Goal: Information Seeking & Learning: Find specific fact

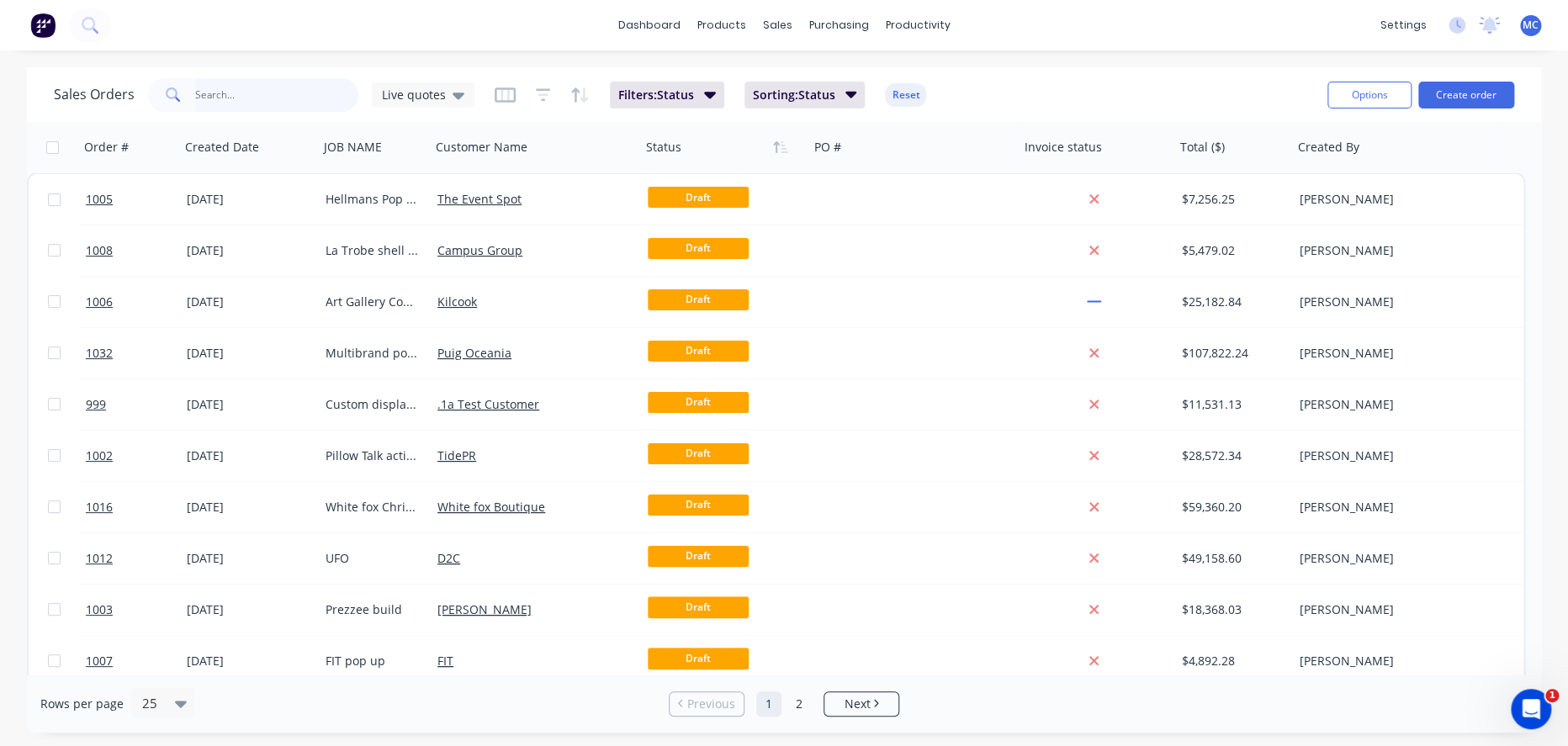
click at [274, 100] on input "text" at bounding box center [277, 95] width 164 height 34
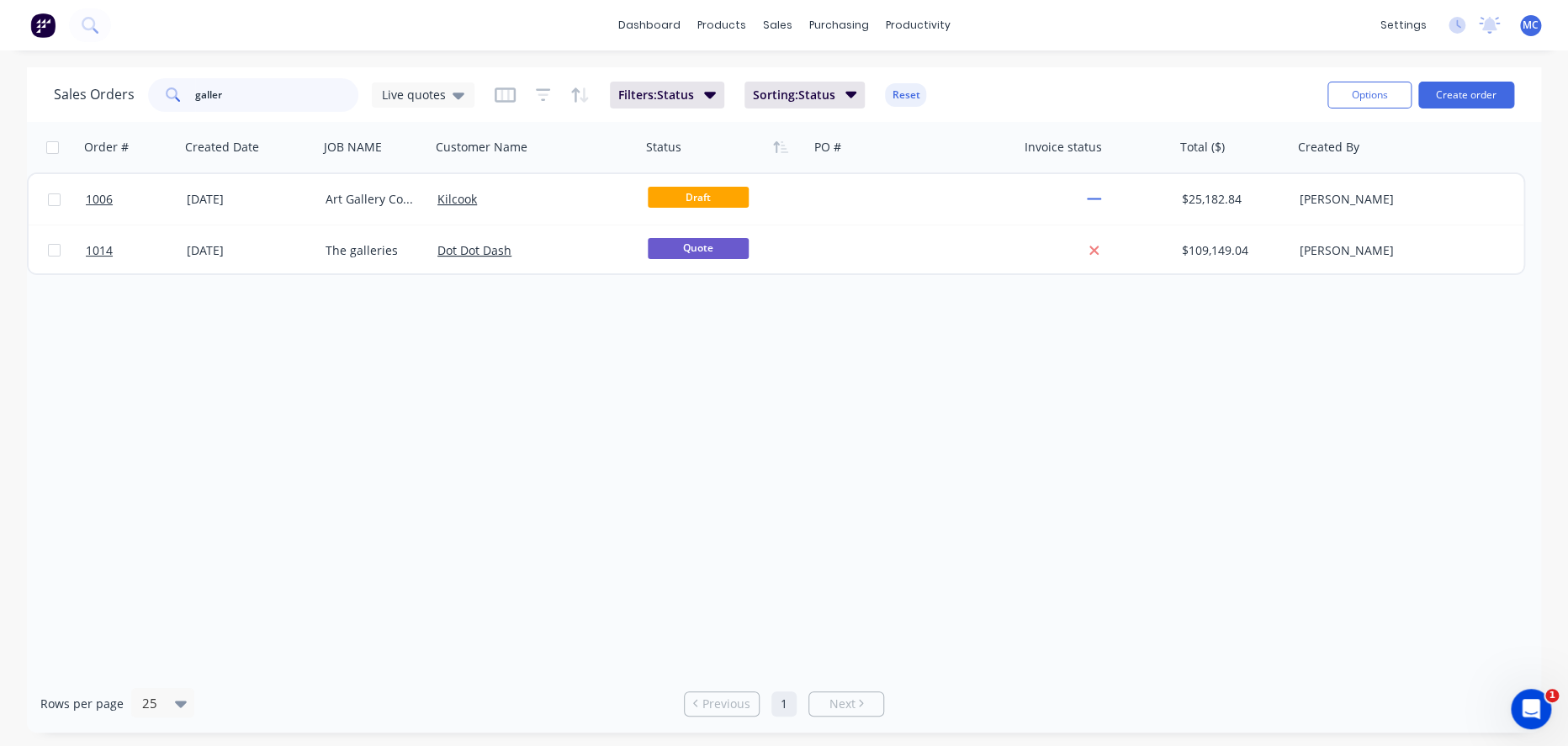
type input "galler"
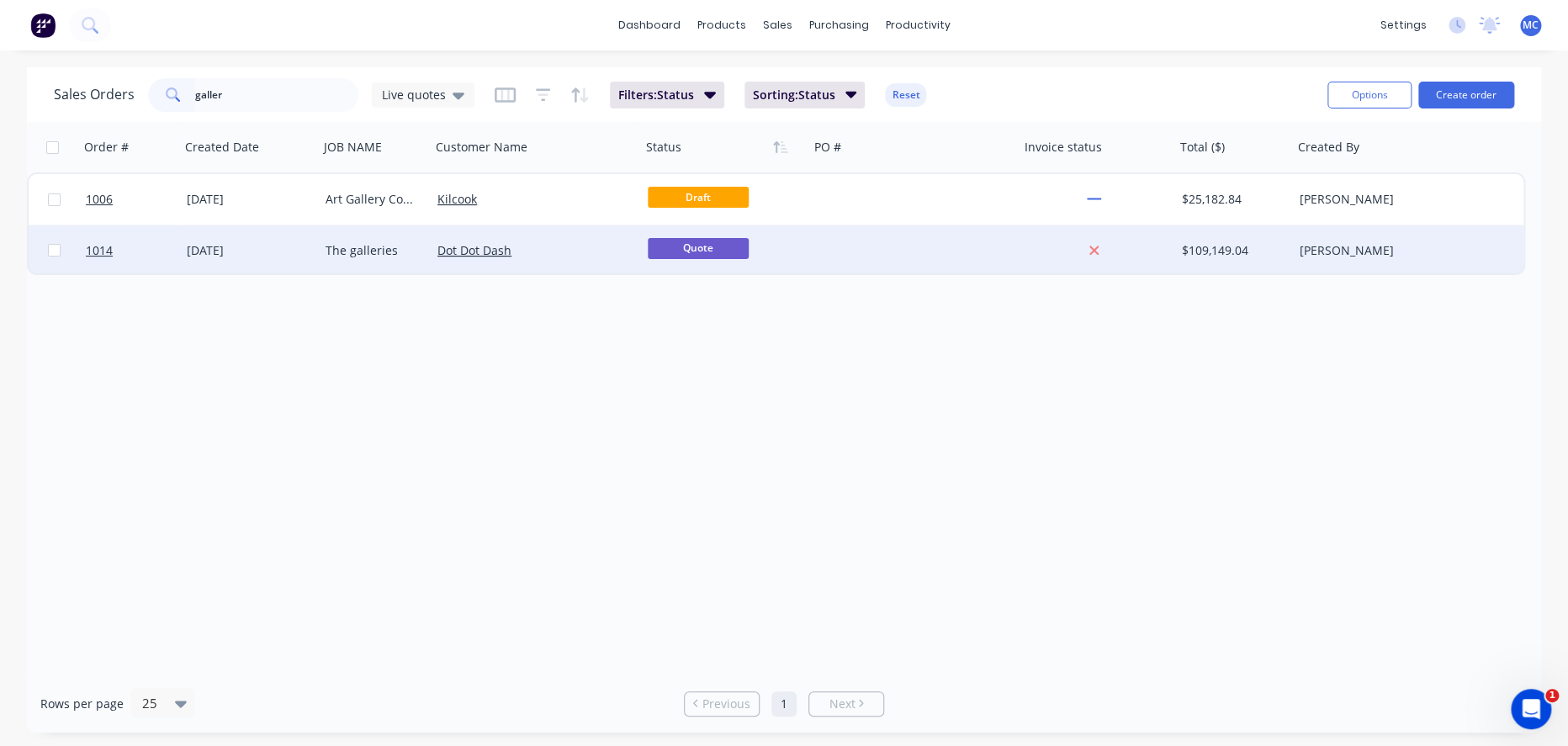
click at [204, 249] on div "[DATE]" at bounding box center [249, 250] width 125 height 17
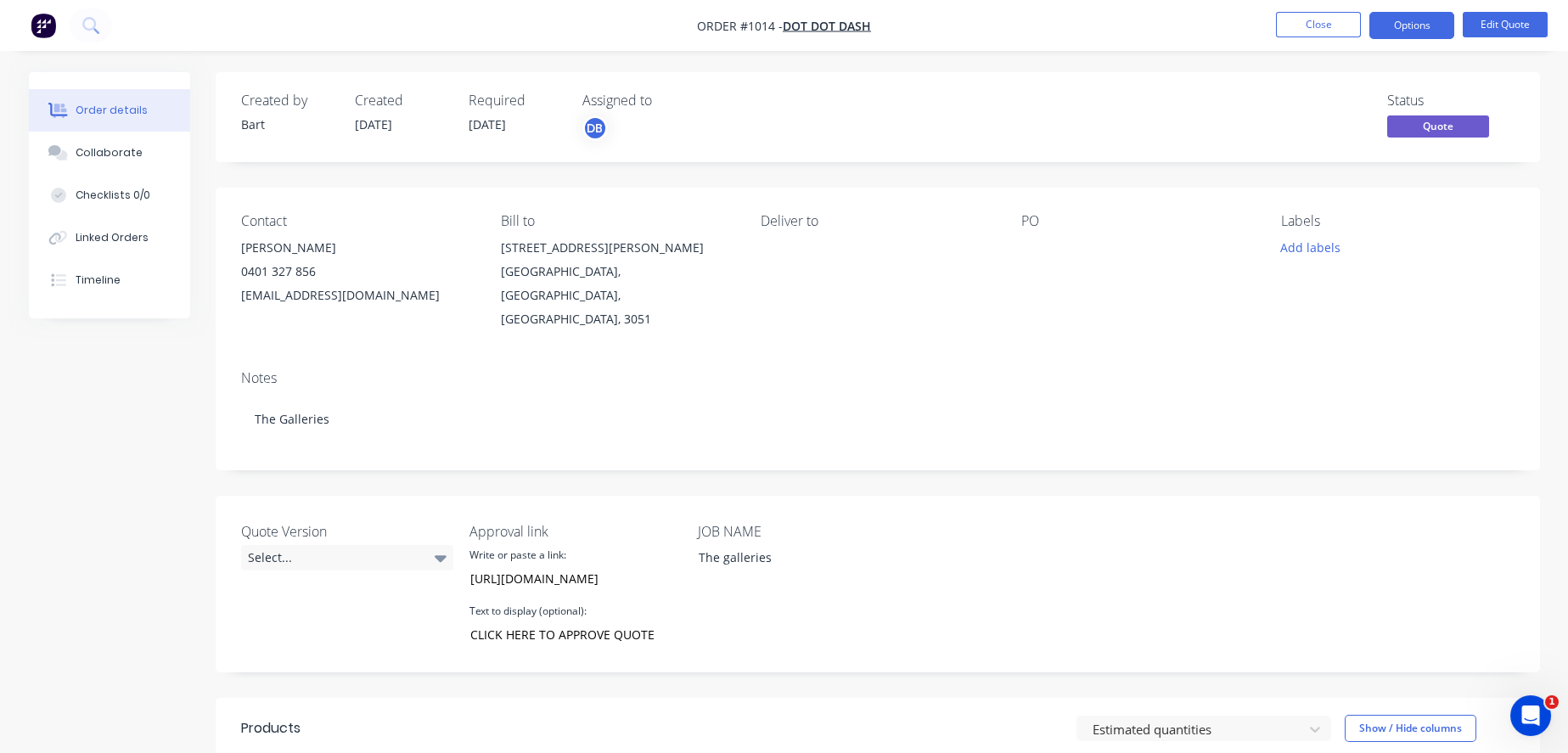
click at [145, 23] on nav "Order #1014 - Dot Dot Dash Close Options Edit Quote" at bounding box center [784, 25] width 1568 height 51
click at [49, 23] on img "button" at bounding box center [43, 25] width 25 height 25
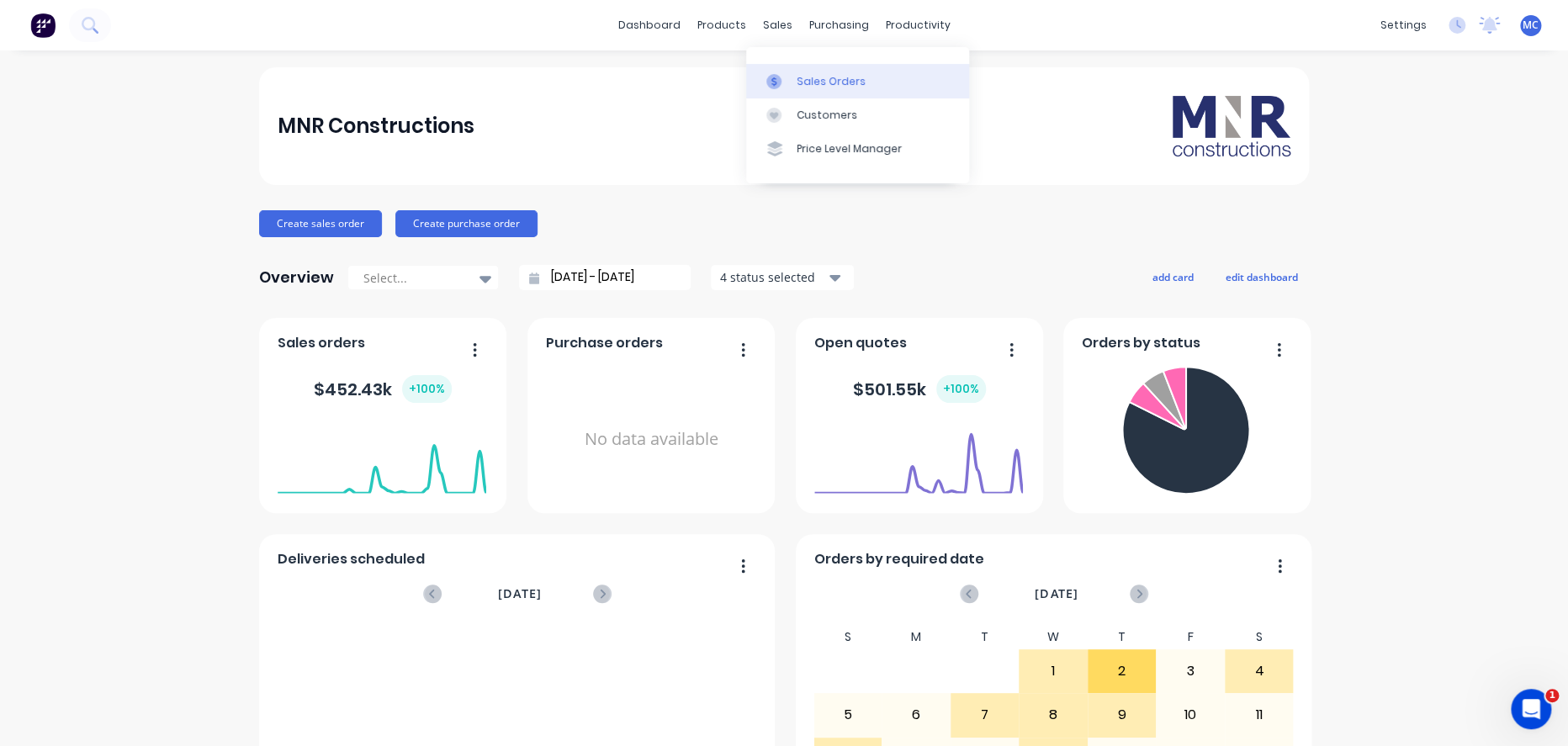
click at [790, 84] on div at bounding box center [779, 81] width 25 height 15
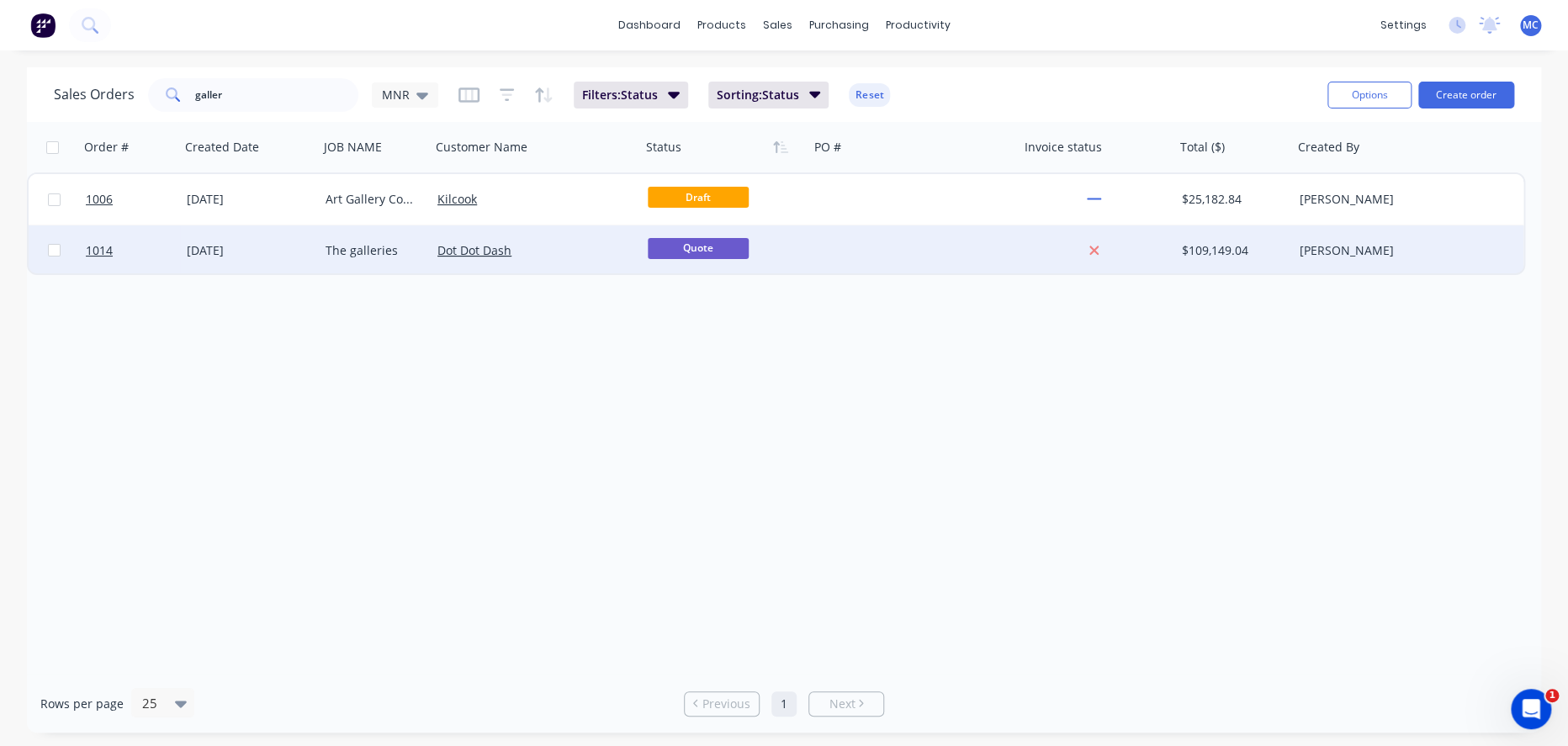
click at [383, 257] on div "The galleries" at bounding box center [372, 250] width 93 height 17
click at [124, 258] on link "1014" at bounding box center [137, 251] width 101 height 51
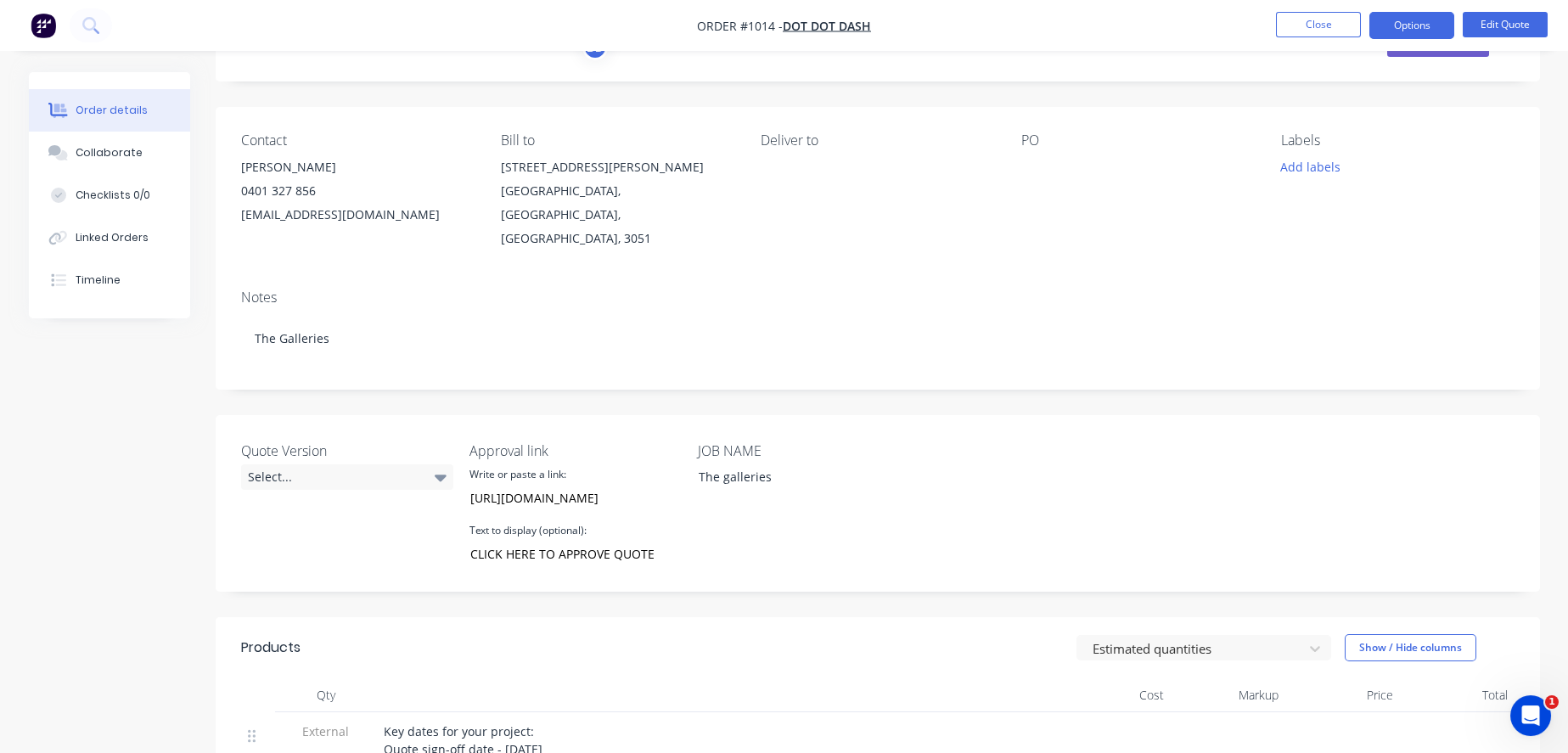
scroll to position [377, 0]
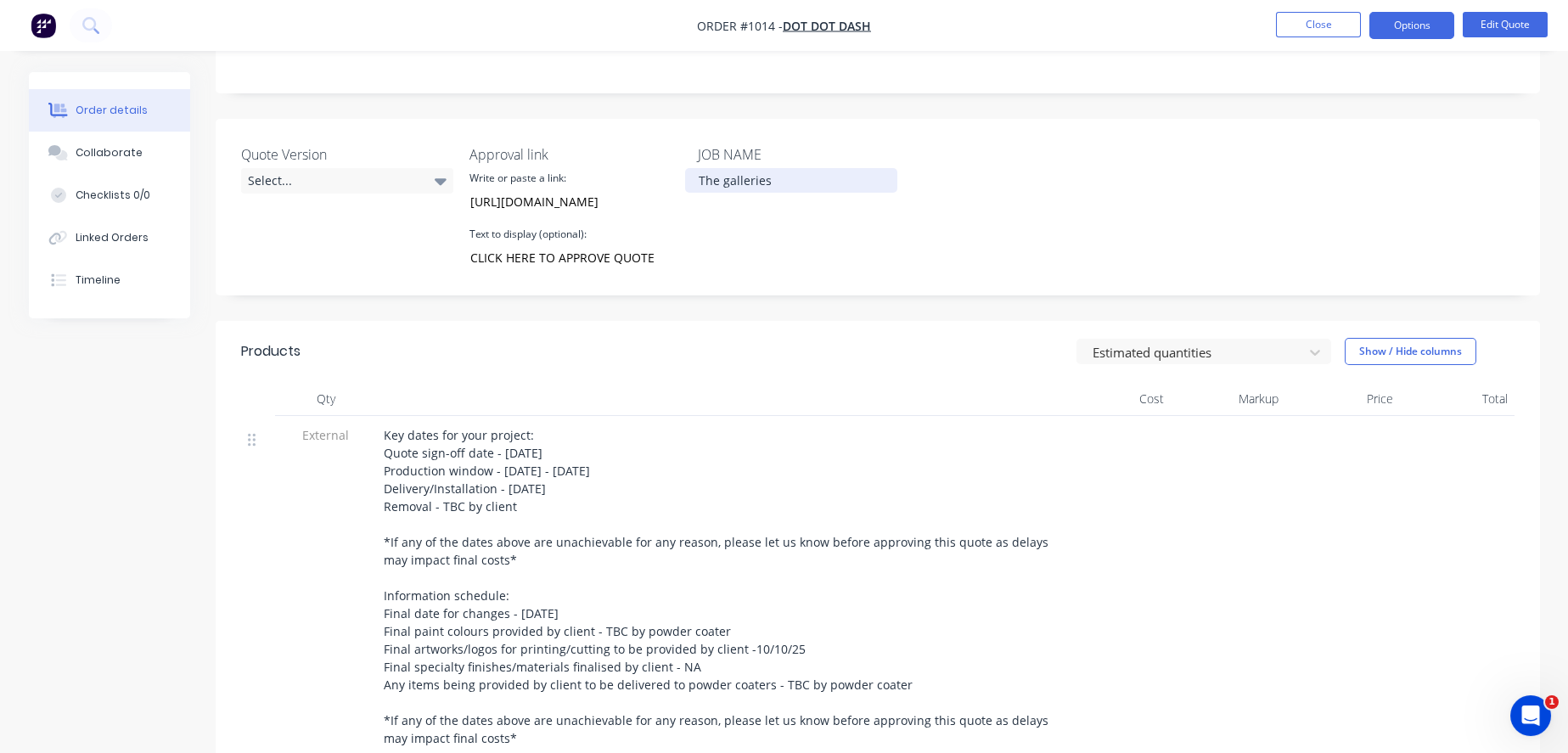
click at [755, 183] on div "The galleries" at bounding box center [792, 179] width 213 height 24
paste div
click at [901, 270] on div "JOB NAME The Galleries Flowers" at bounding box center [804, 207] width 213 height 126
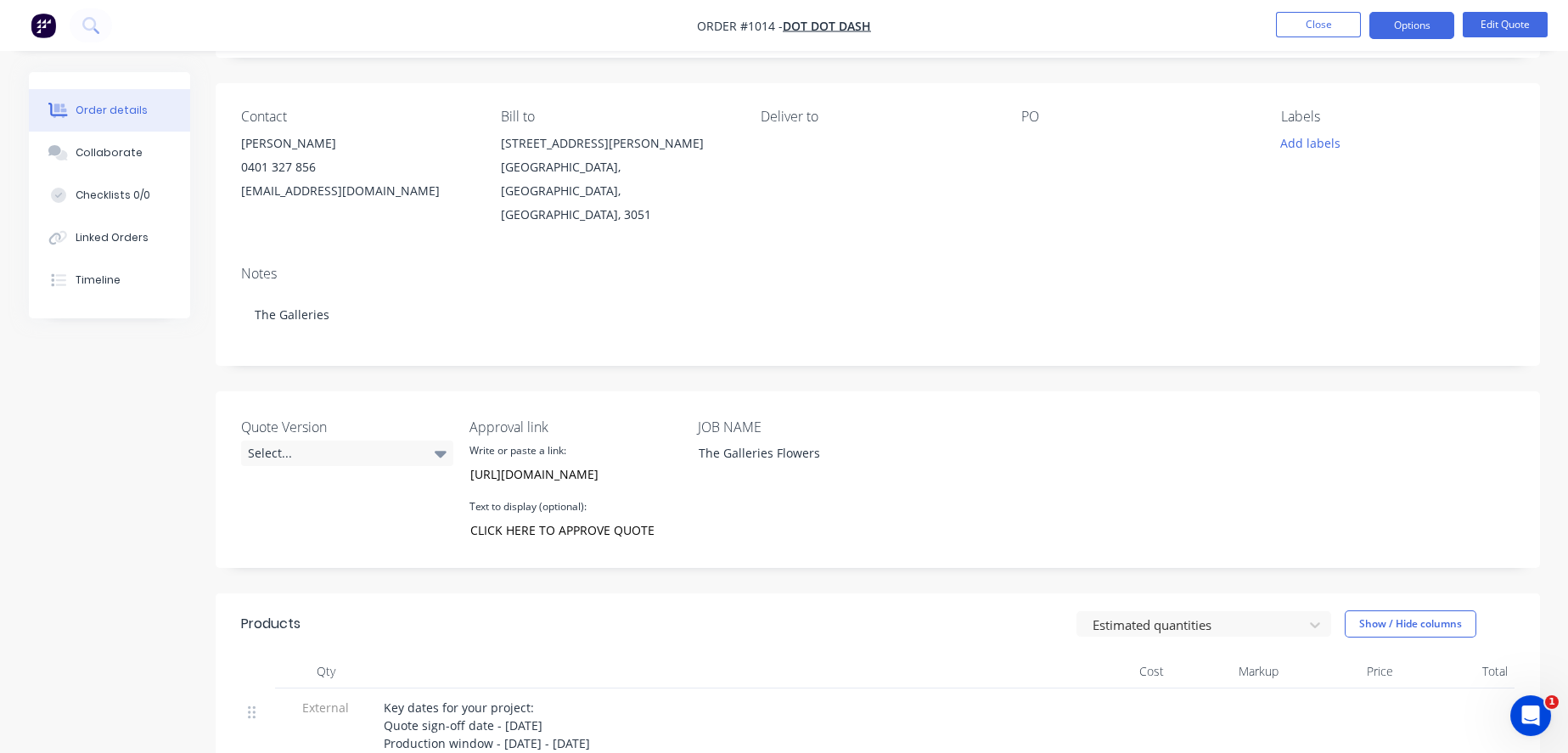
scroll to position [0, 0]
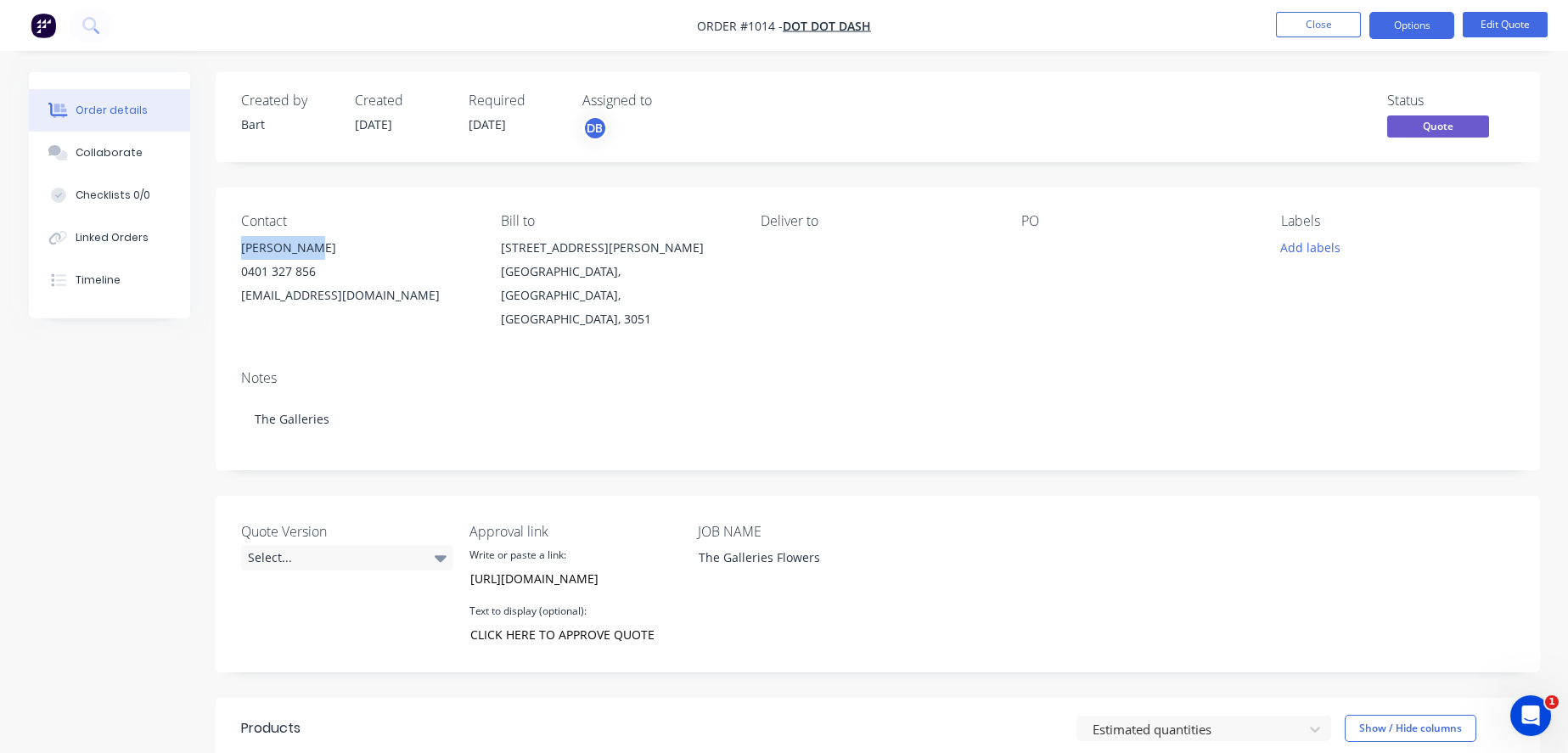
drag, startPoint x: 318, startPoint y: 260, endPoint x: 238, endPoint y: 260, distance: 80.0
click at [238, 260] on div "Contact Diba Beylie 0401 327 856 diba@dotdotdash.com.au Bill to 7/75 Mark Stree…" at bounding box center [878, 272] width 1325 height 169
copy div "Diba Beylie"
drag, startPoint x: 333, startPoint y: 284, endPoint x: 241, endPoint y: 289, distance: 92.1
click at [241, 289] on div "Contact Diba Beylie 0401 327 856 diba@dotdotdash.com.au Bill to 7/75 Mark Stree…" at bounding box center [878, 272] width 1325 height 169
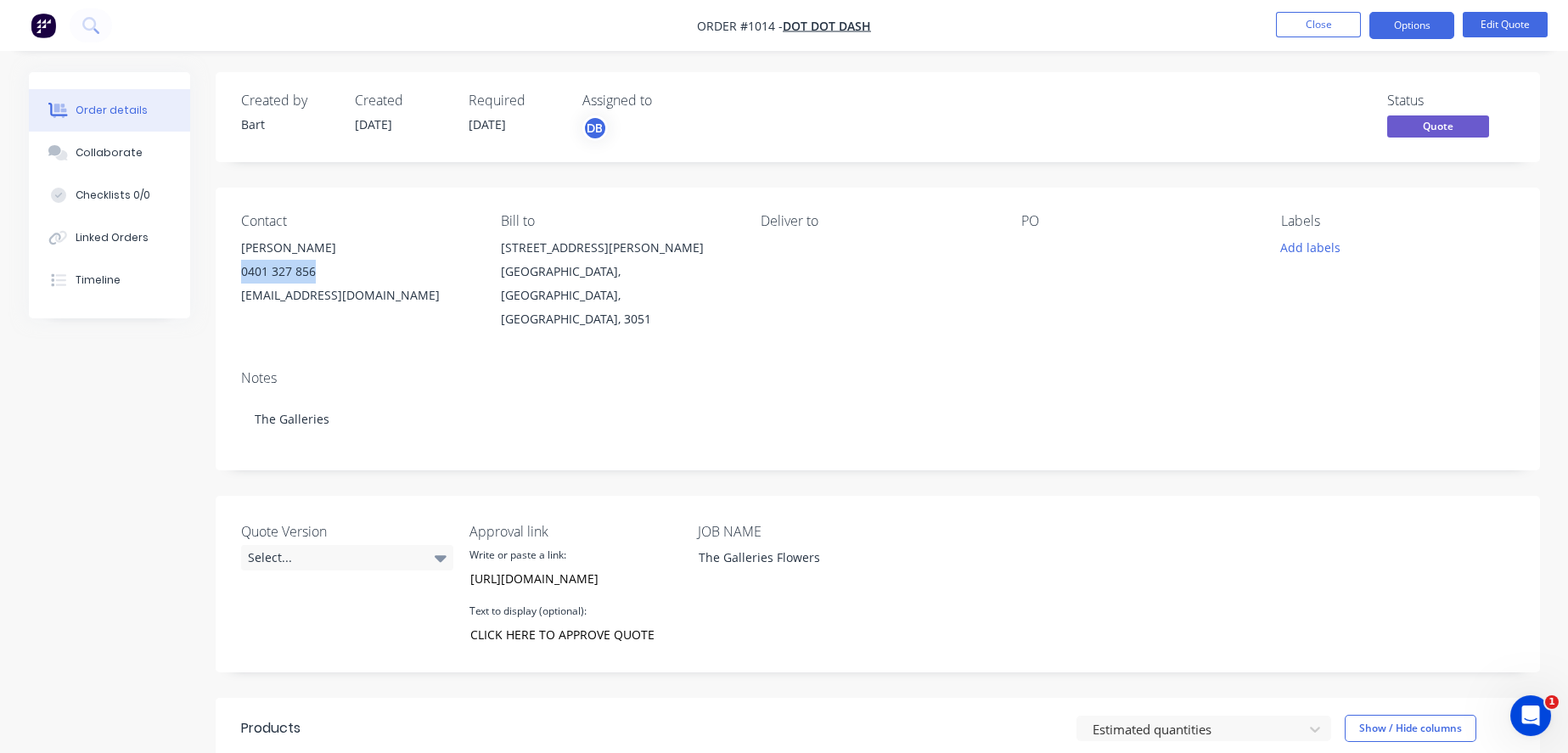
copy div "0401 327 856"
drag, startPoint x: 406, startPoint y: 311, endPoint x: 241, endPoint y: 313, distance: 165.0
click at [241, 313] on div "Contact Diba Beylie 0401 327 856 diba@dotdotdash.com.au Bill to 7/75 Mark Stree…" at bounding box center [878, 272] width 1325 height 169
copy div "diba@dotdotdash.com.au"
click at [963, 360] on div "Notes The Galleries" at bounding box center [878, 413] width 1325 height 114
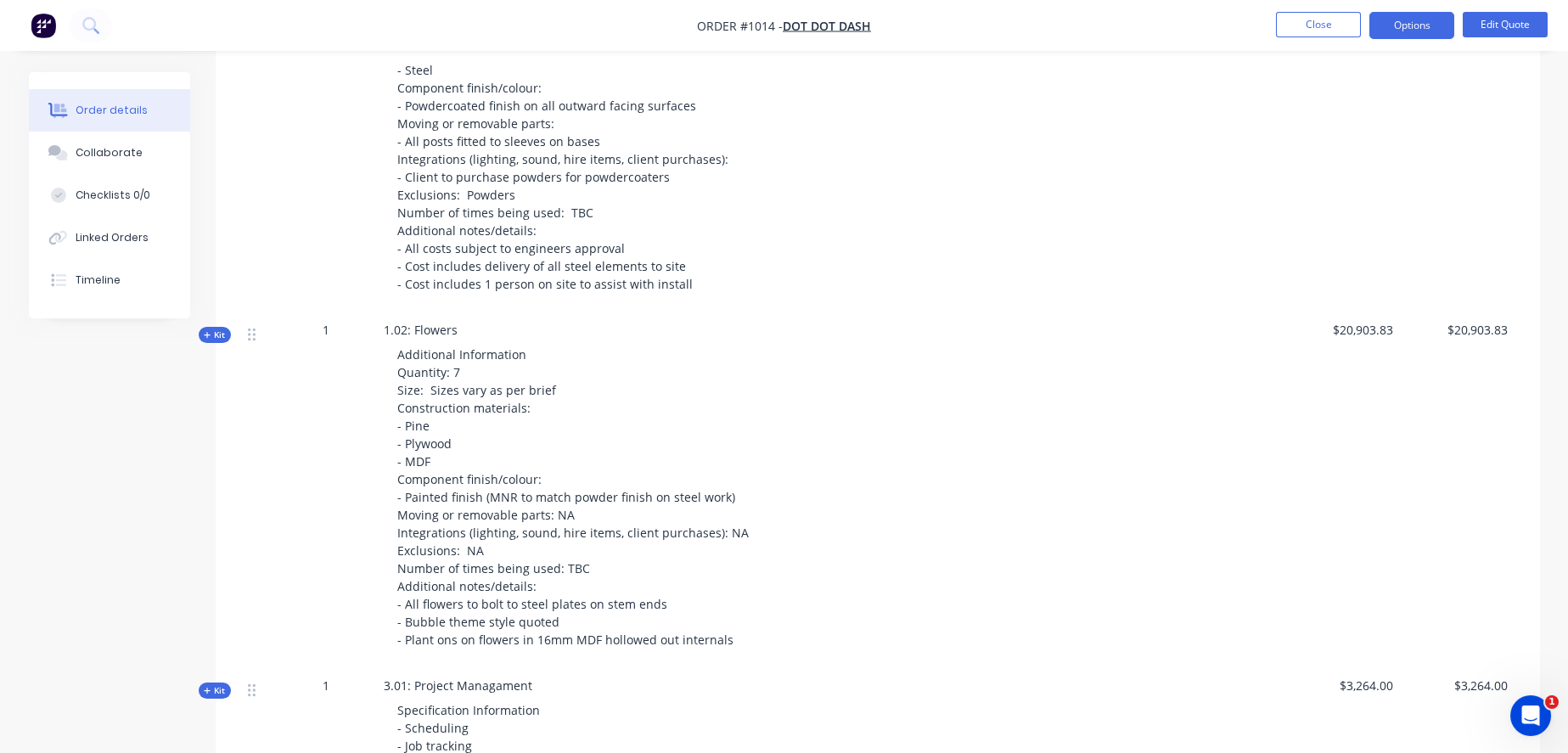
scroll to position [1038, 0]
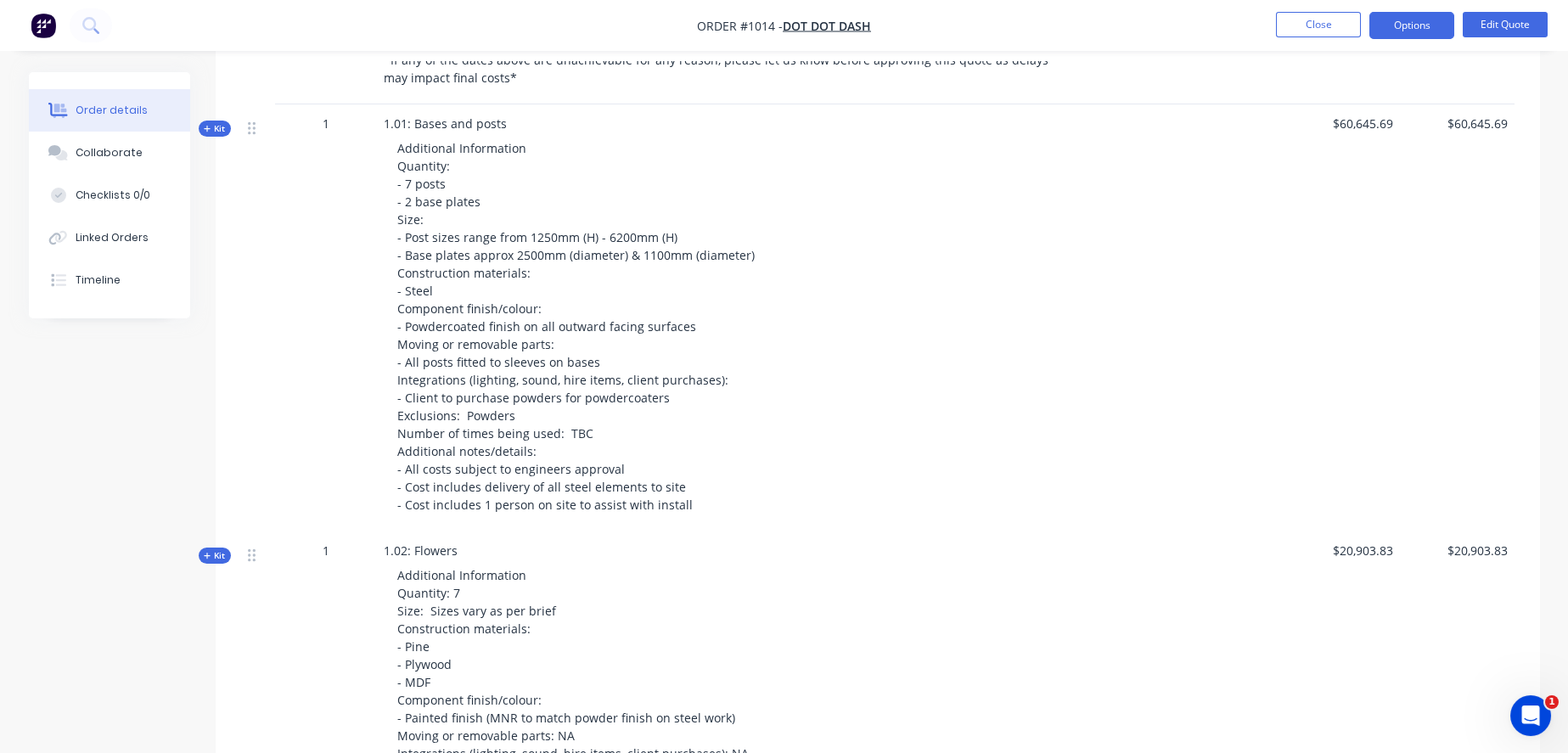
click at [203, 136] on button "Kit" at bounding box center [215, 128] width 32 height 16
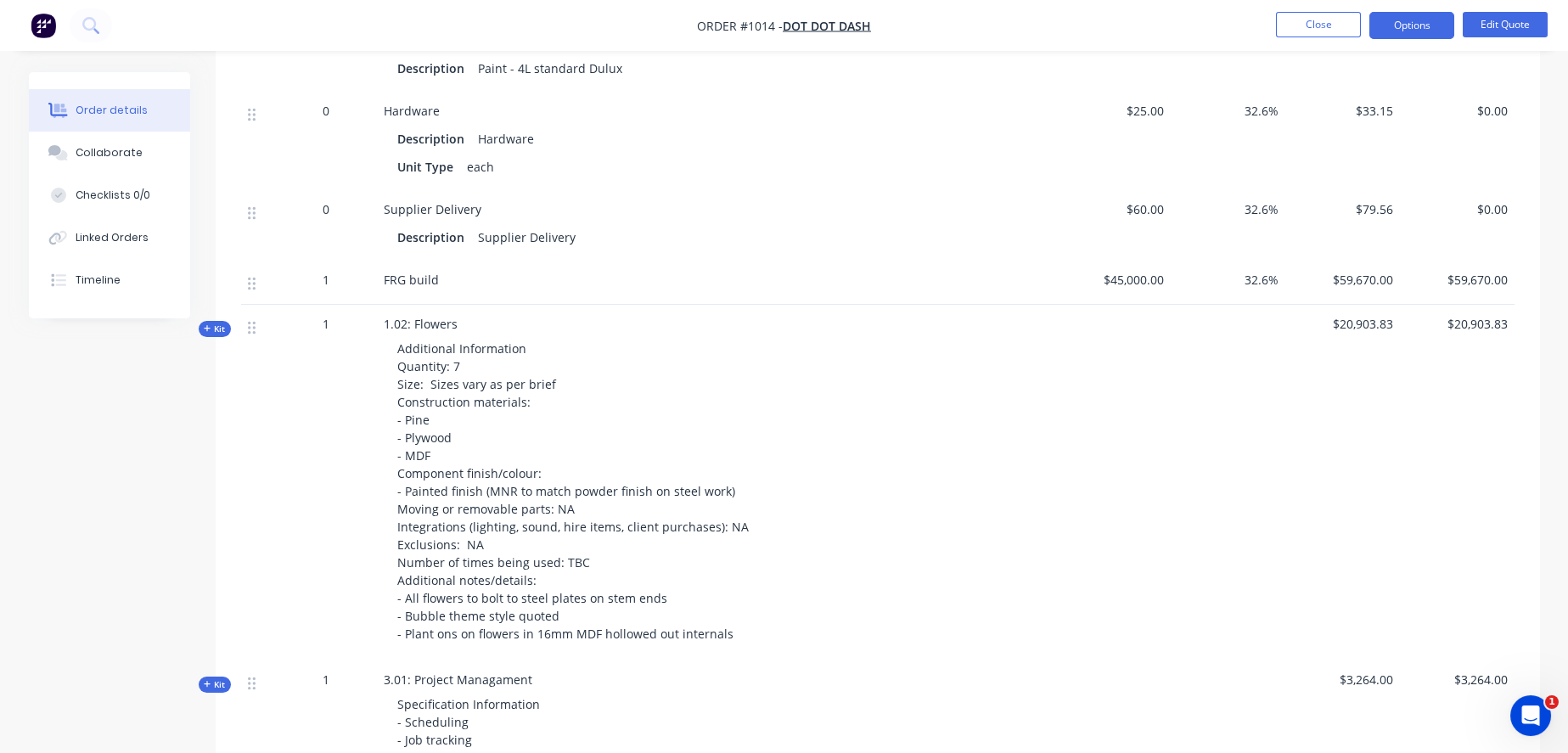
scroll to position [2169, 0]
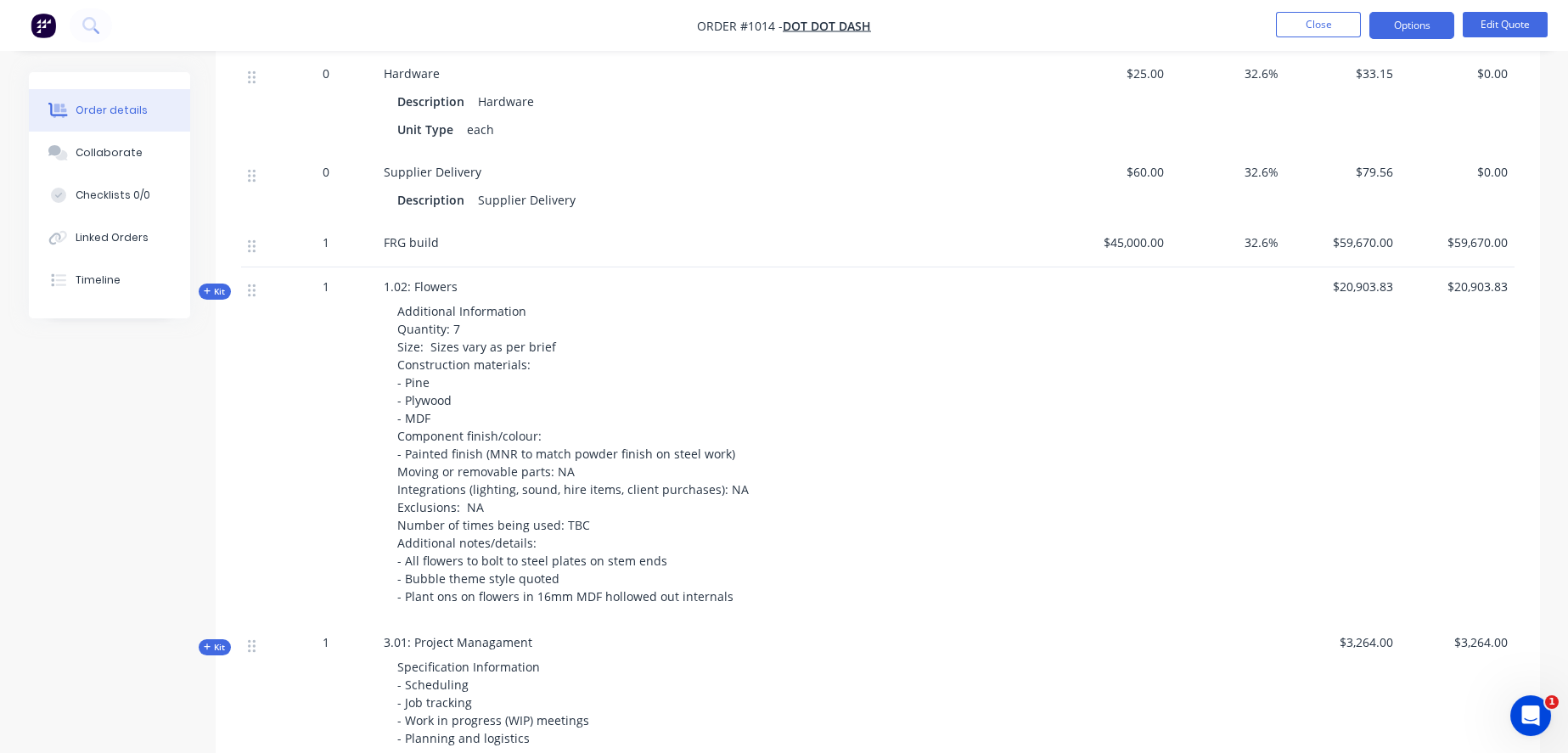
click at [215, 298] on span "Kit" at bounding box center [215, 292] width 22 height 13
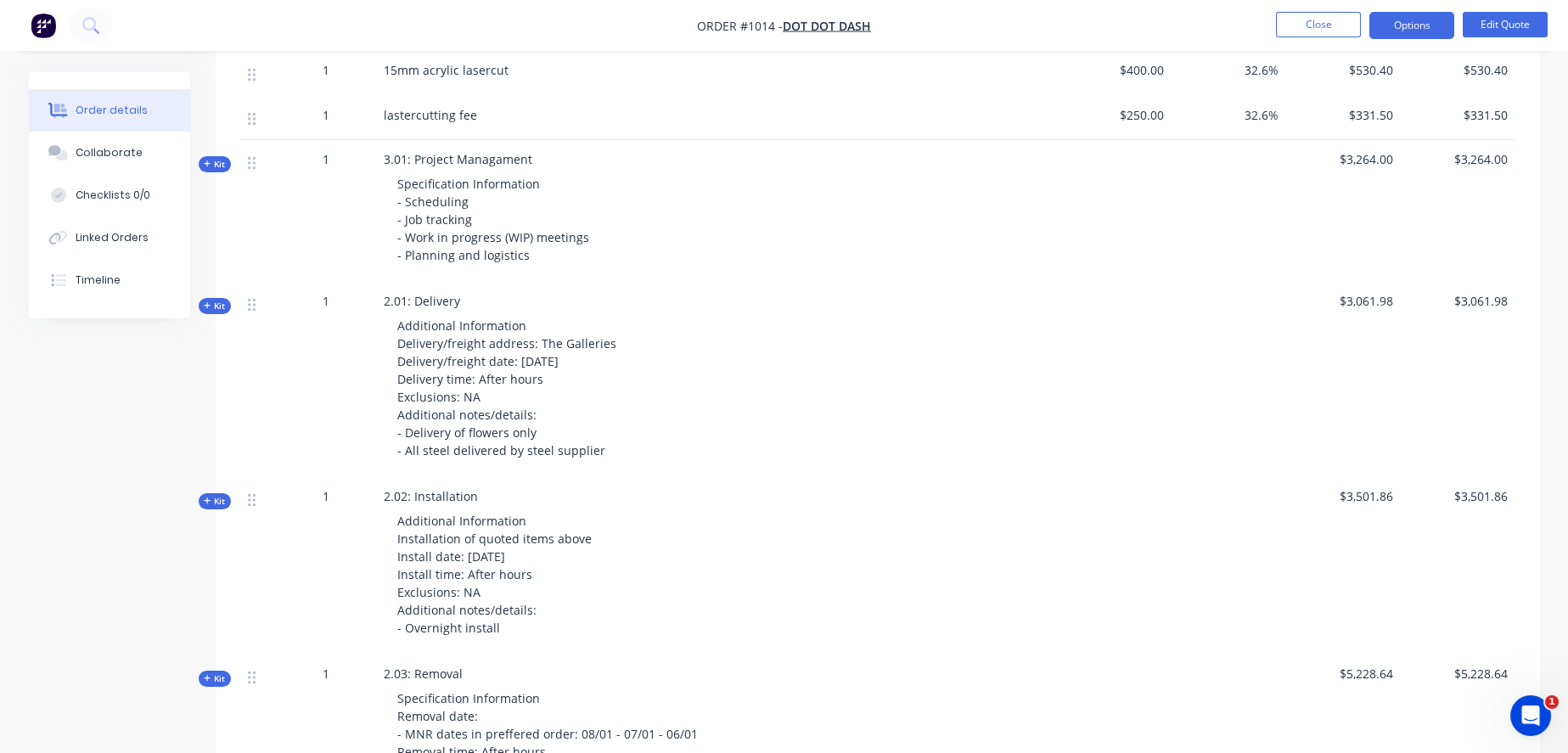
click at [220, 171] on span "Kit" at bounding box center [215, 164] width 22 height 13
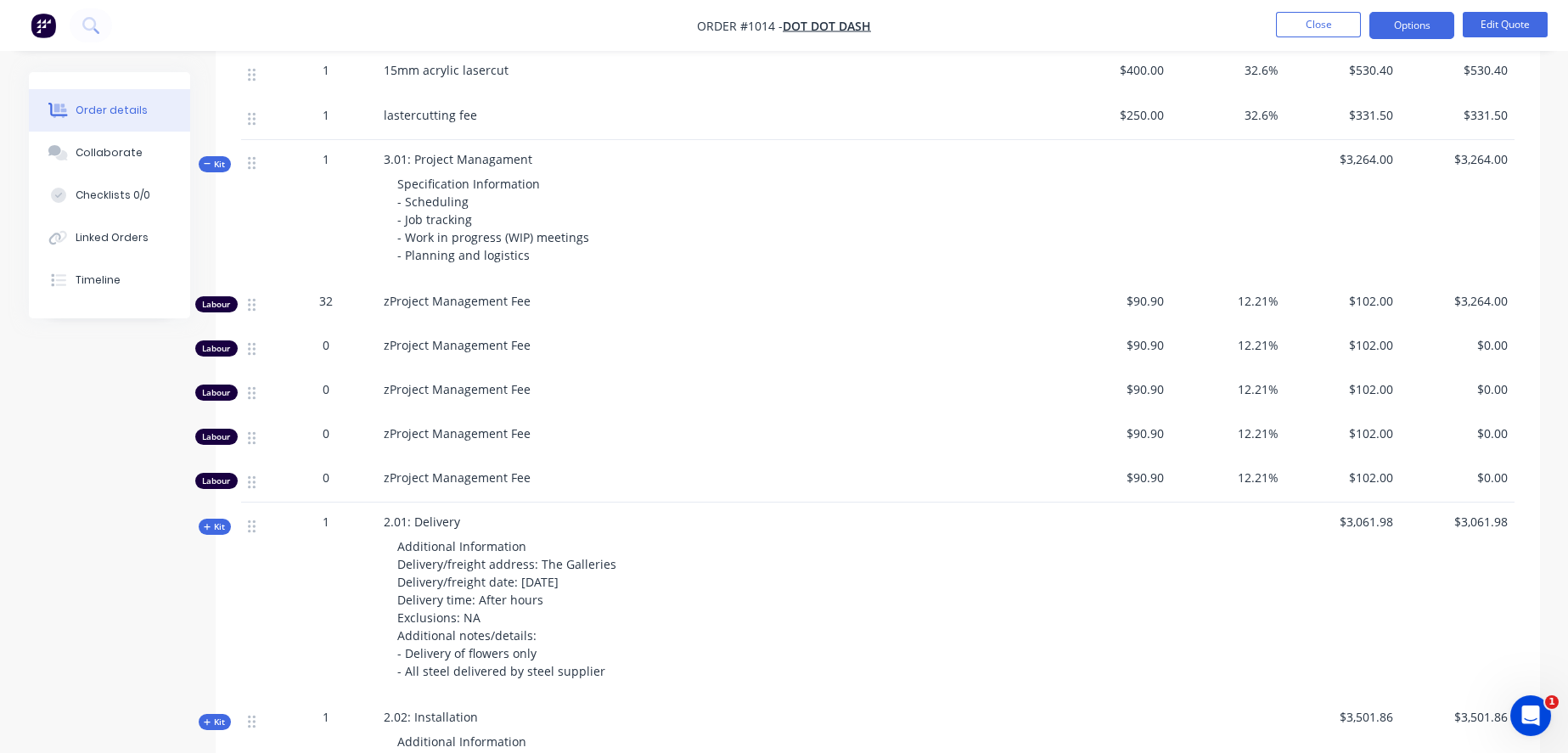
scroll to position [4151, 0]
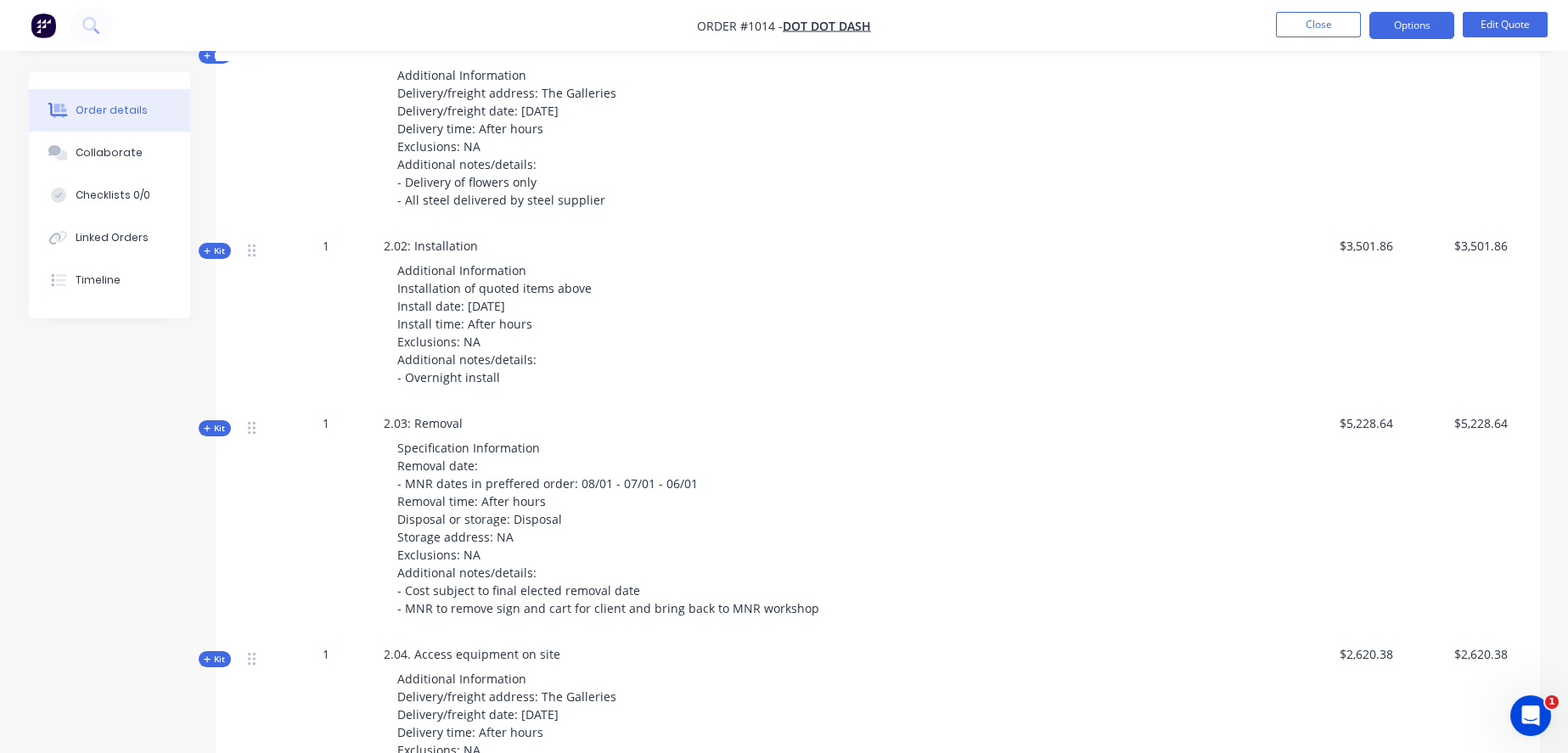
click at [213, 62] on span "Kit" at bounding box center [215, 56] width 22 height 13
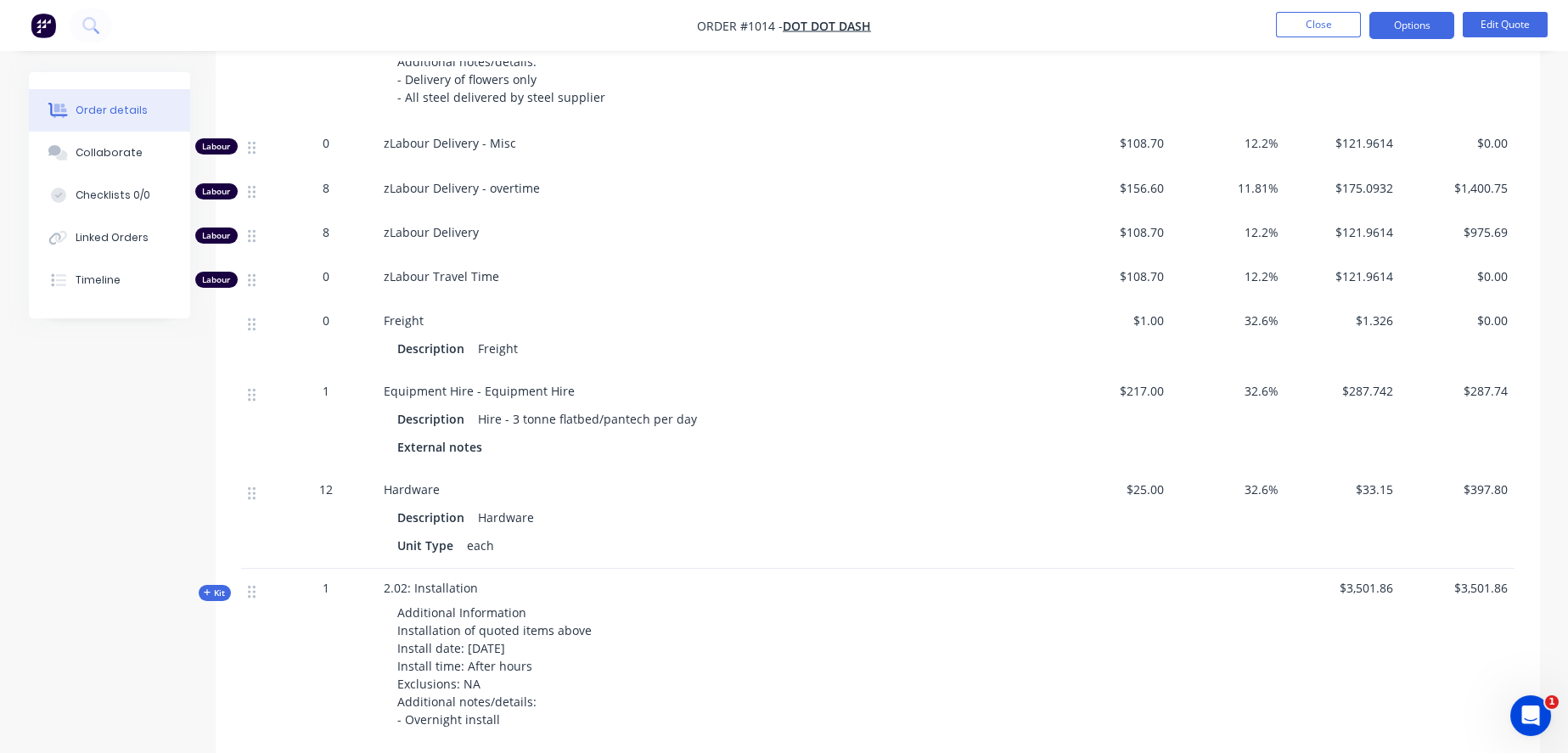
scroll to position [4529, 0]
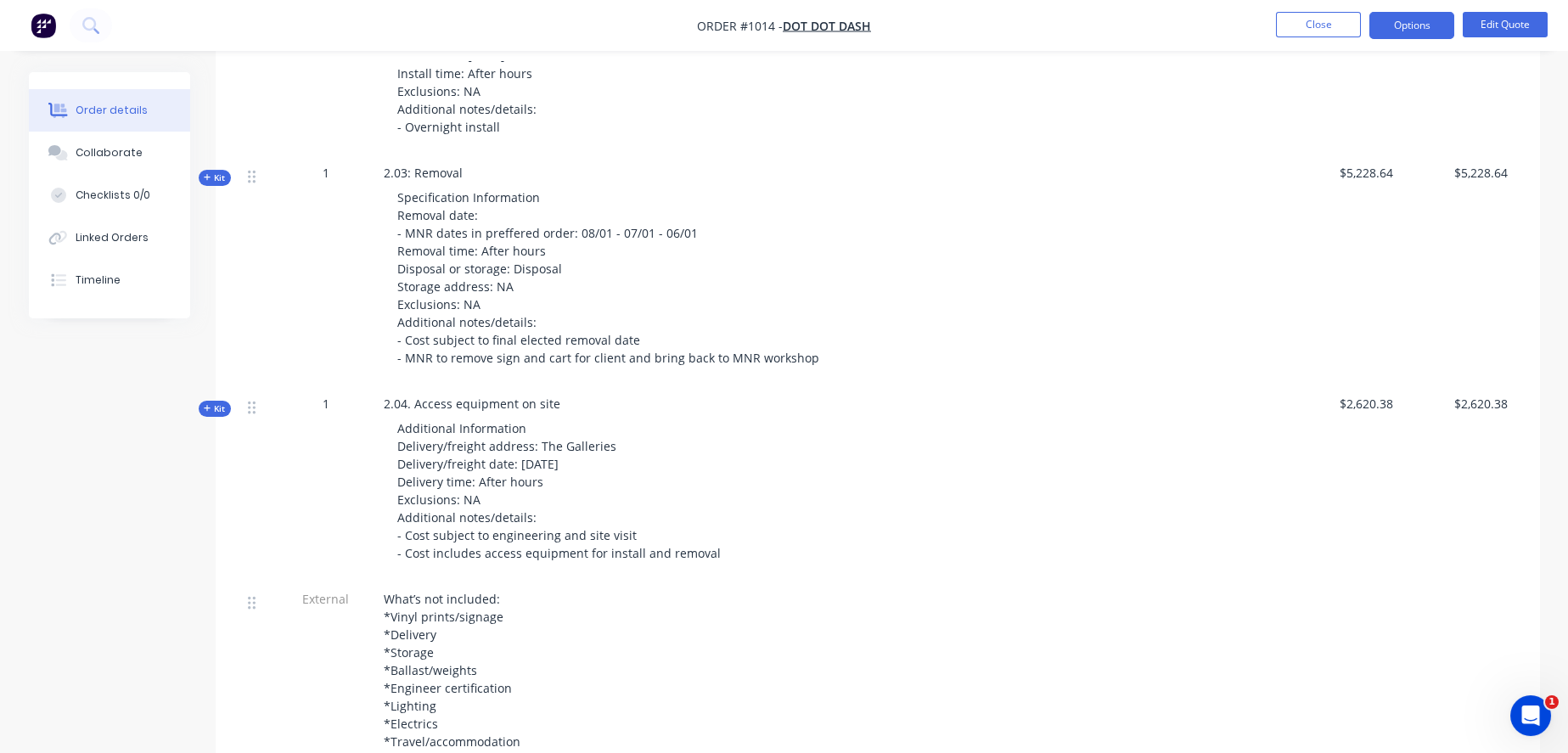
scroll to position [4906, 0]
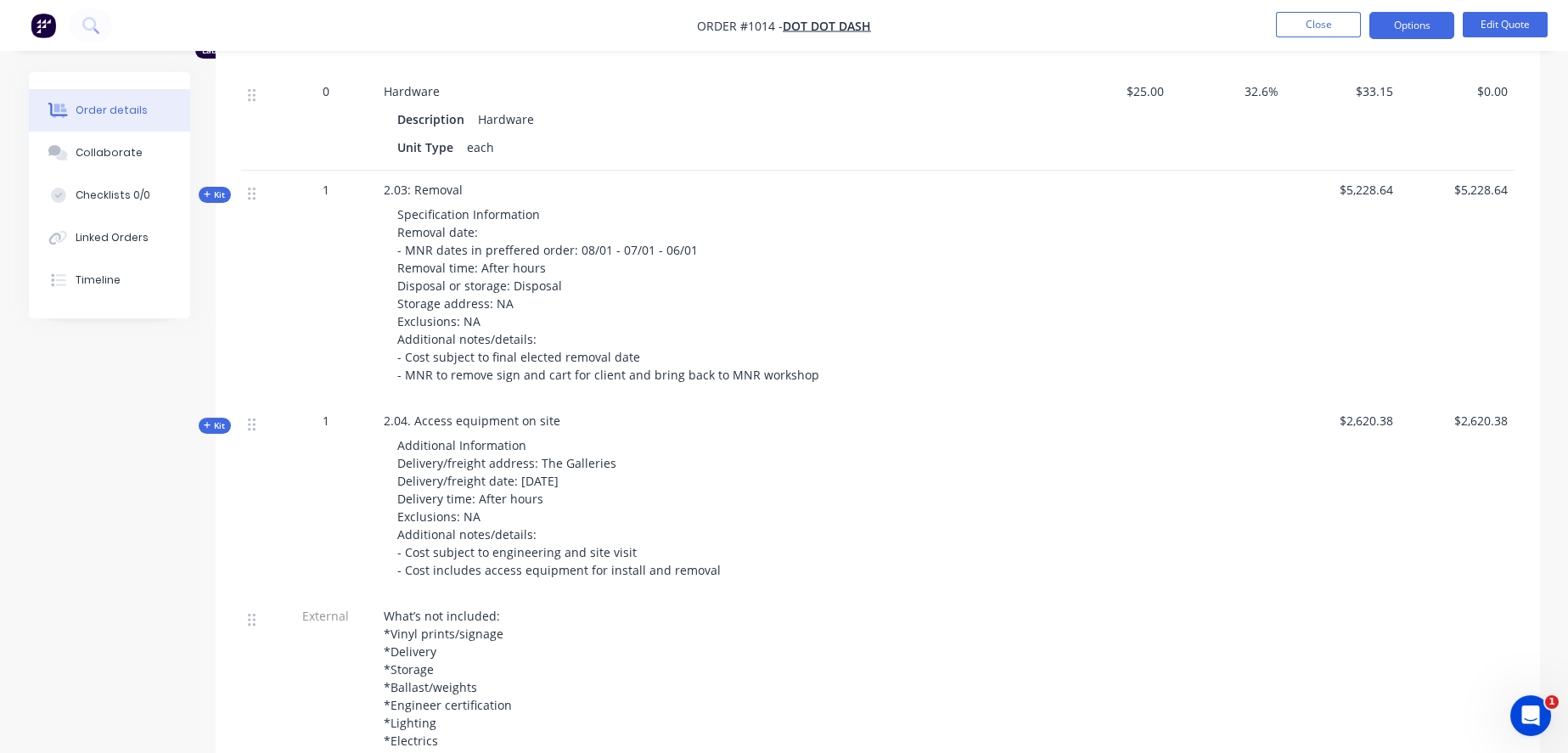
scroll to position [5378, 0]
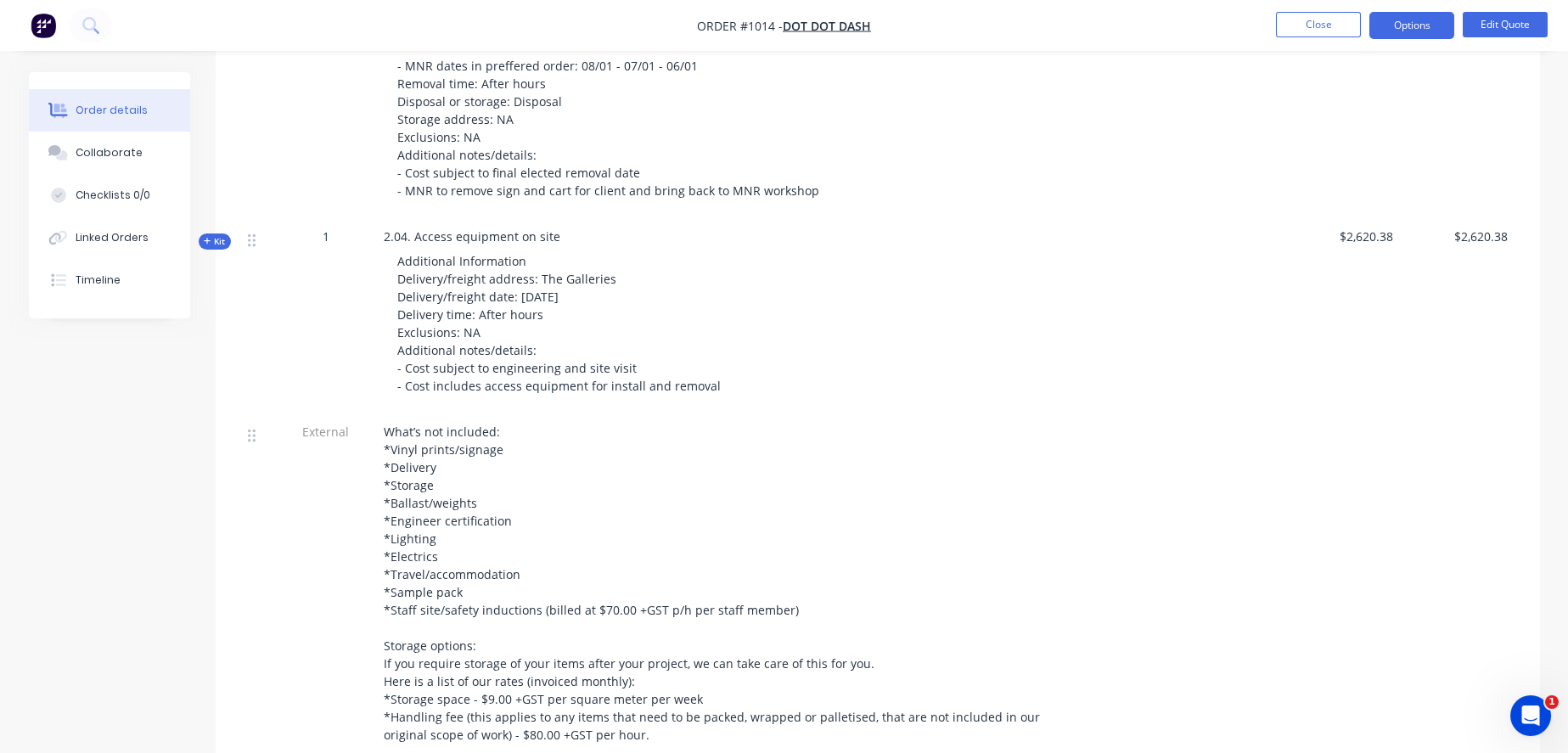
click at [215, 17] on span "Kit" at bounding box center [215, 11] width 22 height 13
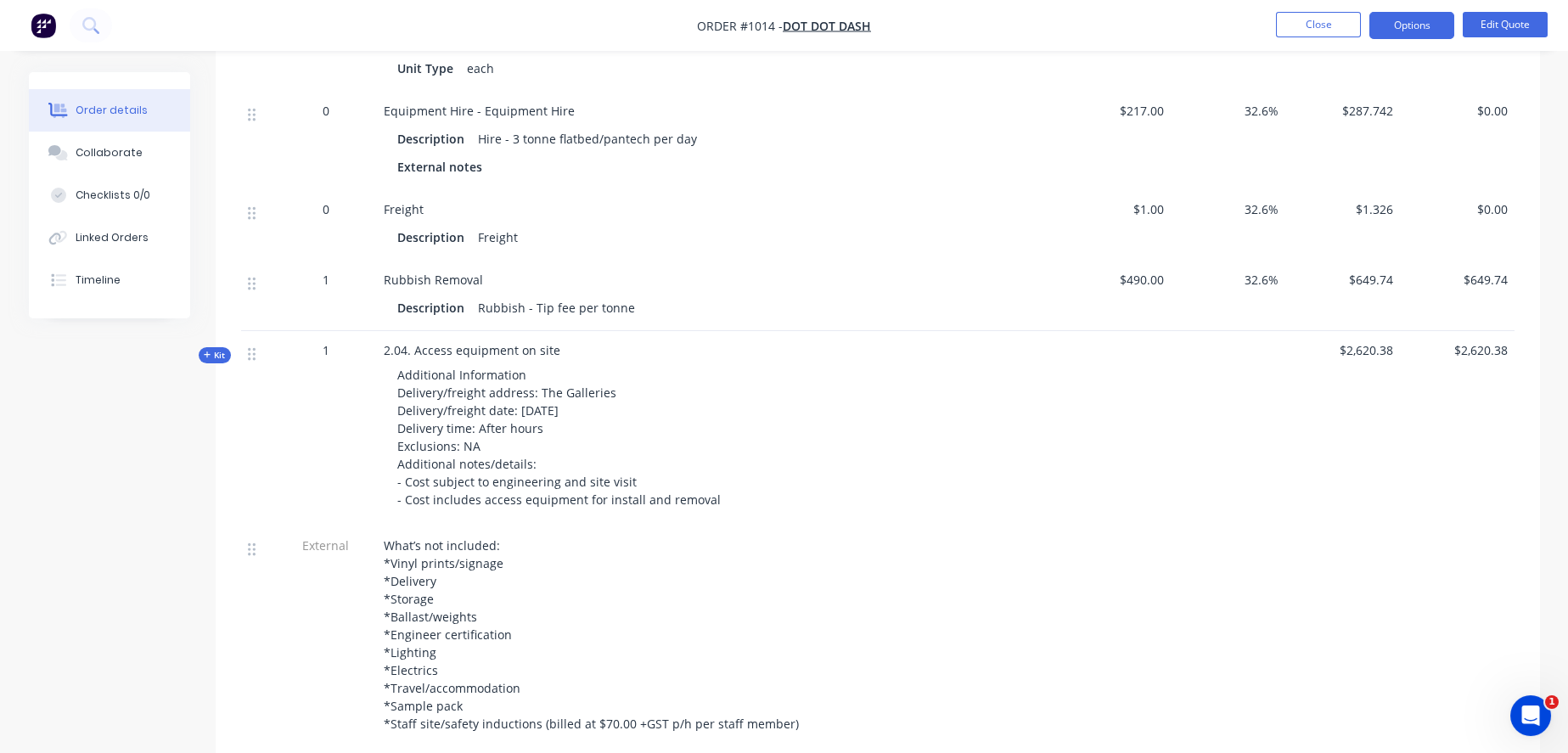
scroll to position [6133, 0]
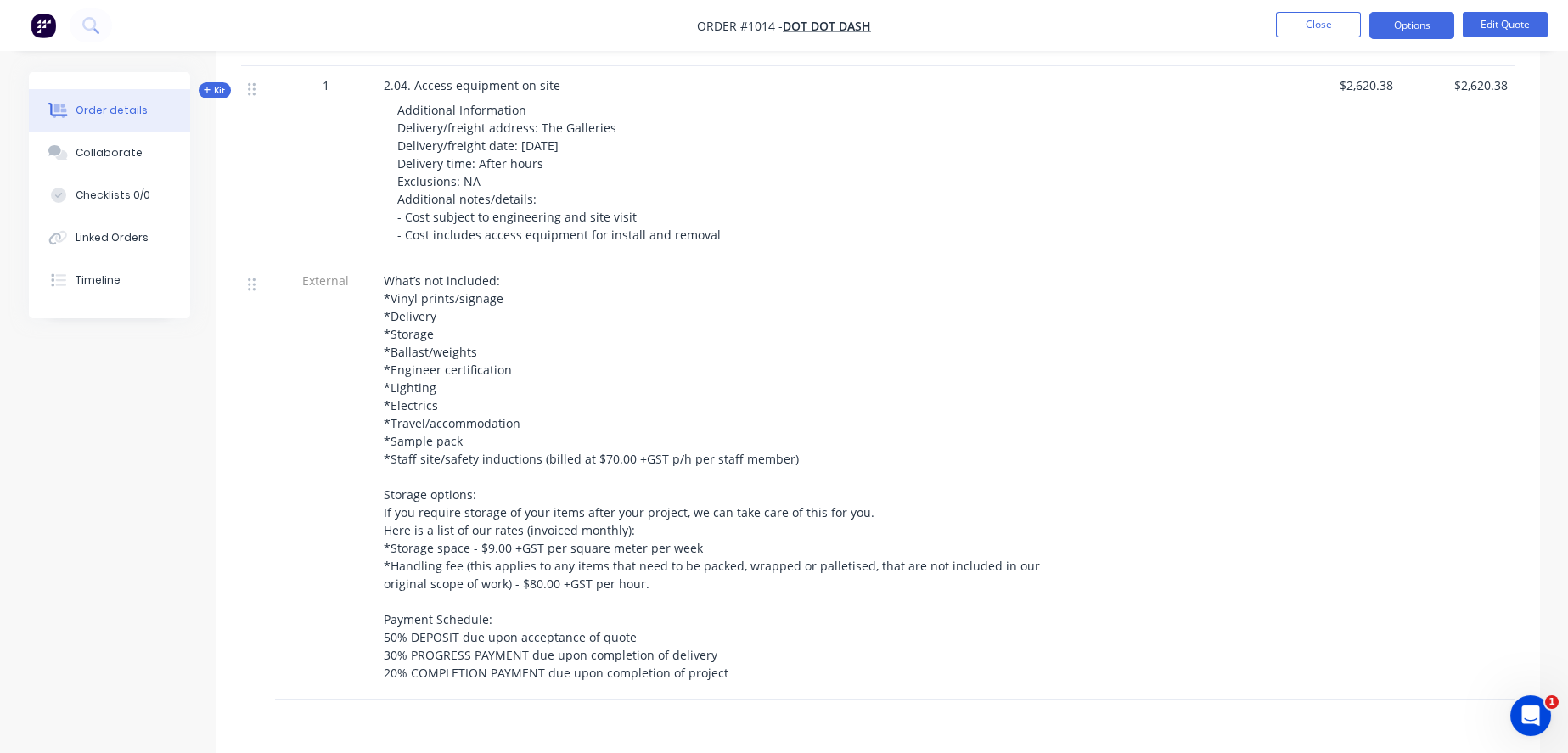
click at [226, 97] on span "Kit" at bounding box center [215, 91] width 22 height 13
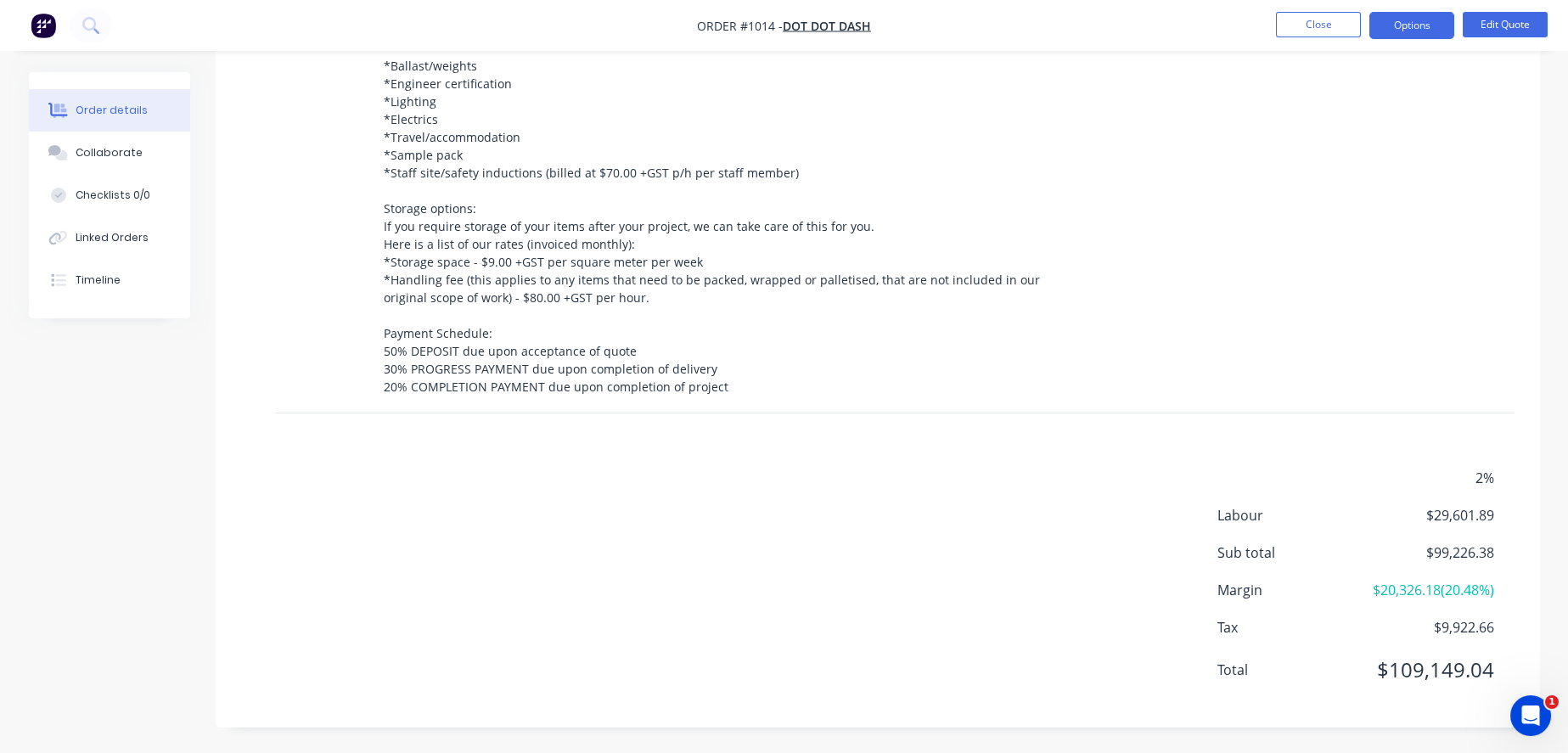
scroll to position [7493, 0]
click at [1455, 673] on span "$109,149.04" at bounding box center [1431, 670] width 126 height 31
copy span "109,149.04"
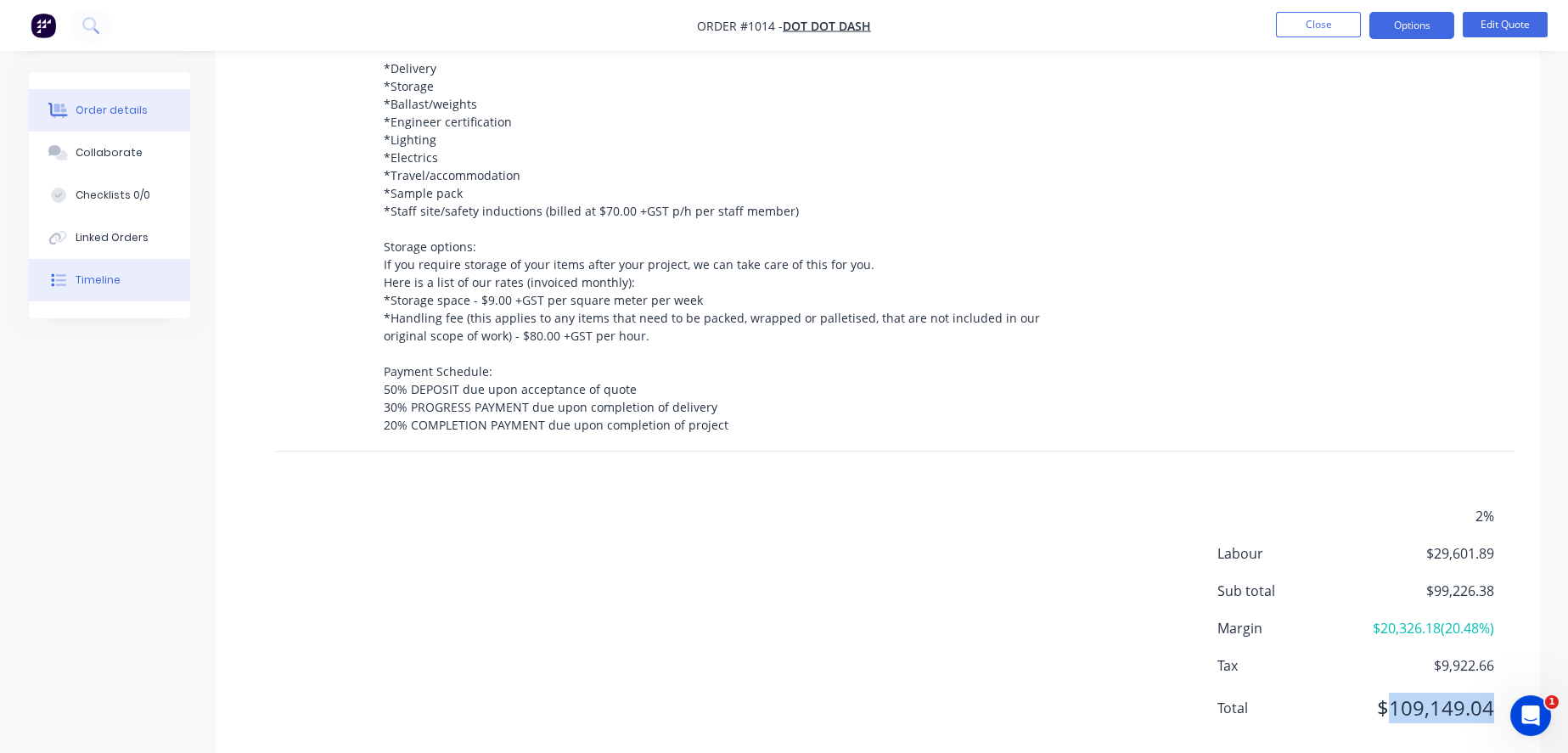
click at [107, 288] on div "Timeline" at bounding box center [98, 280] width 45 height 15
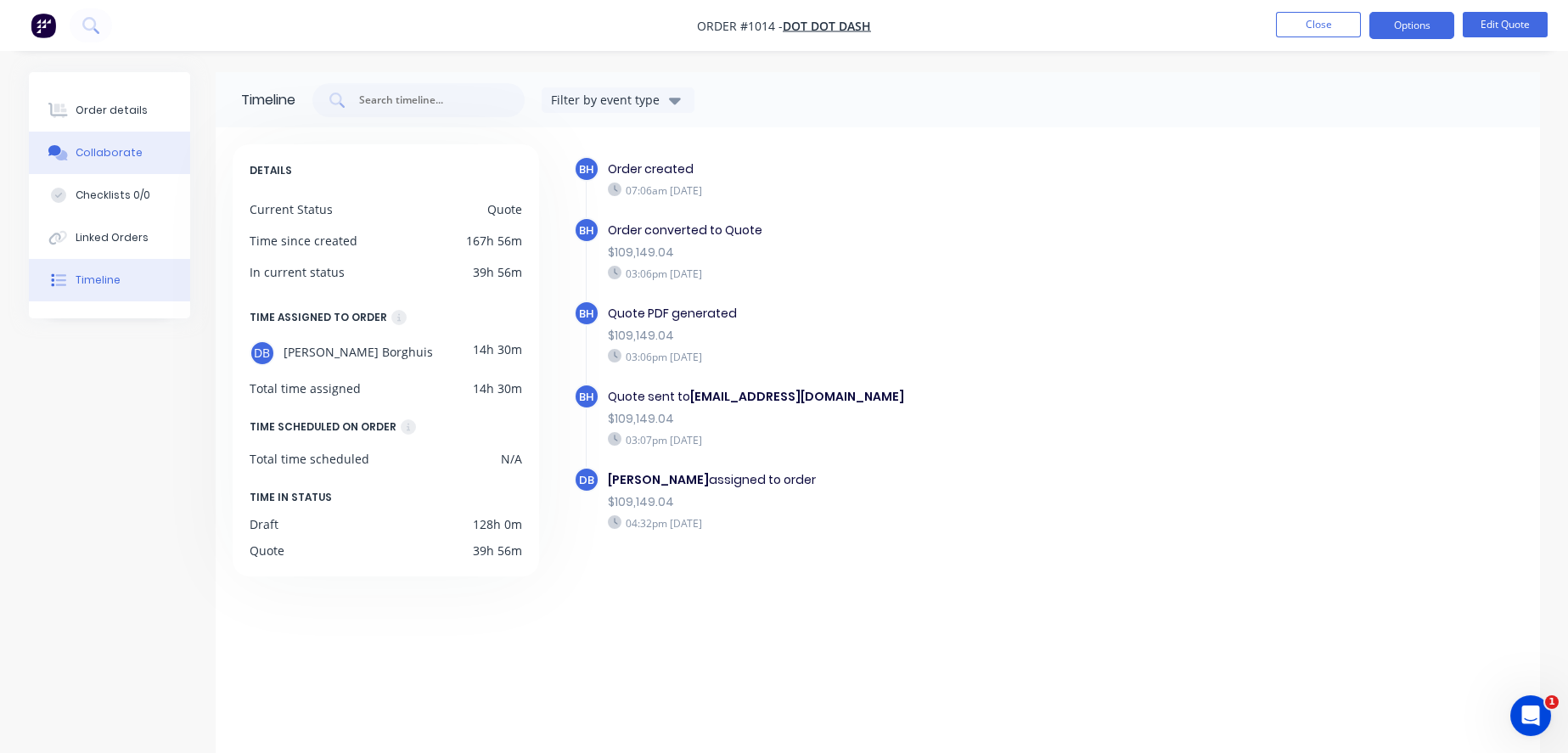
click at [122, 152] on div "Collaborate" at bounding box center [109, 153] width 67 height 15
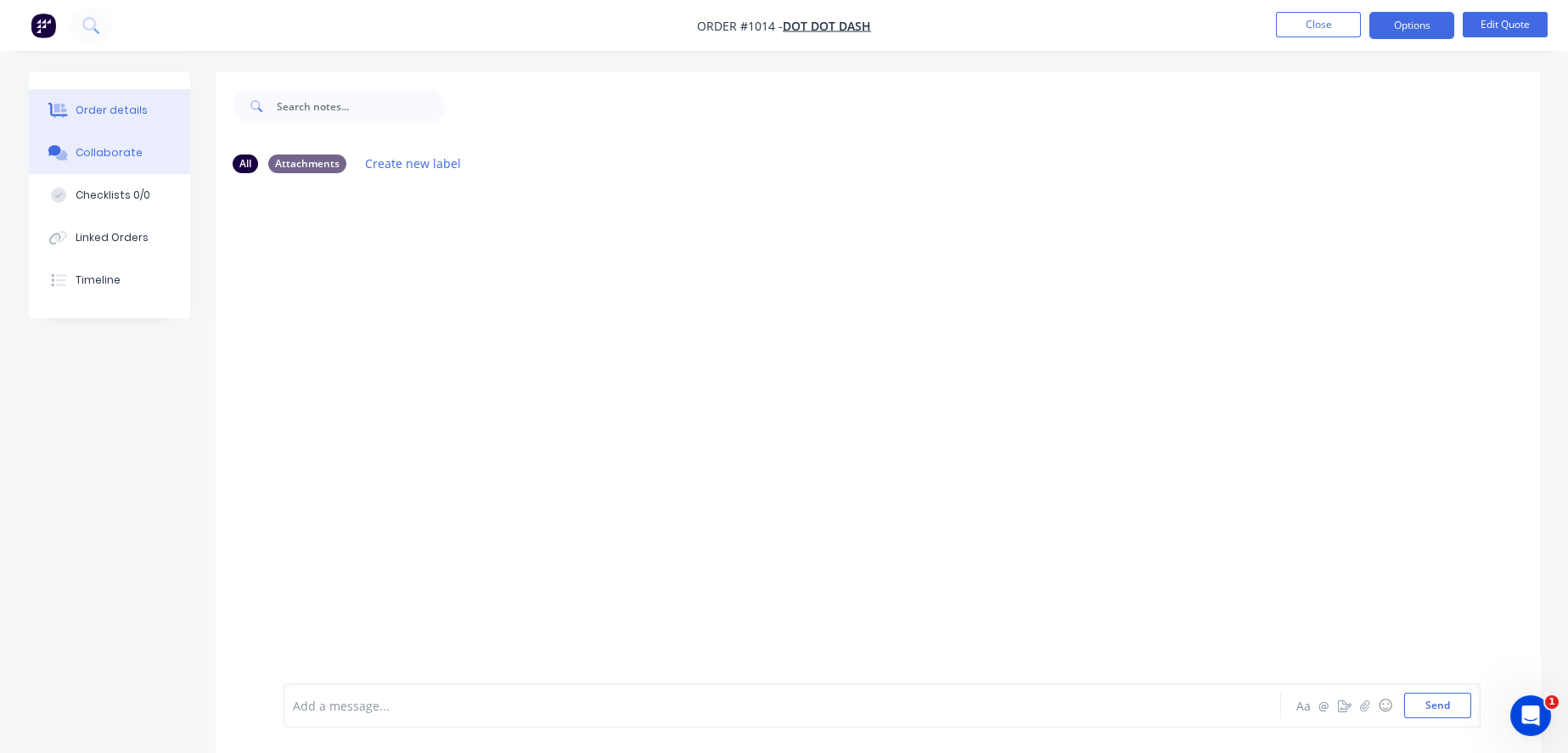
click at [134, 108] on div "Order details" at bounding box center [111, 109] width 72 height 15
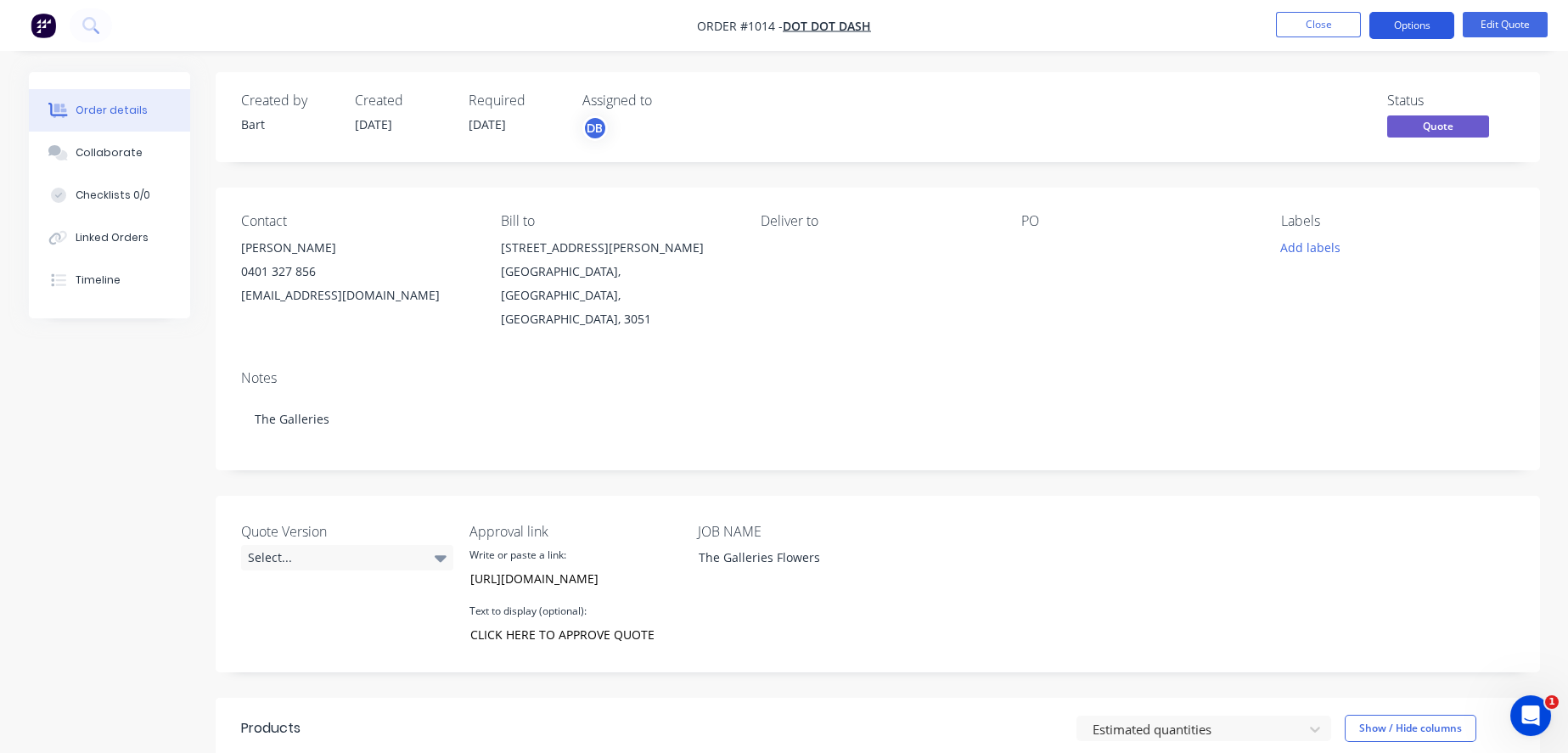
click at [1418, 23] on button "Options" at bounding box center [1412, 25] width 85 height 27
click at [1124, 83] on div "Created by Bart Created 02/10/25 Required 02/10/25 Assigned to DB Status Quote" at bounding box center [878, 117] width 1325 height 90
click at [1438, 13] on button "Options" at bounding box center [1412, 25] width 85 height 27
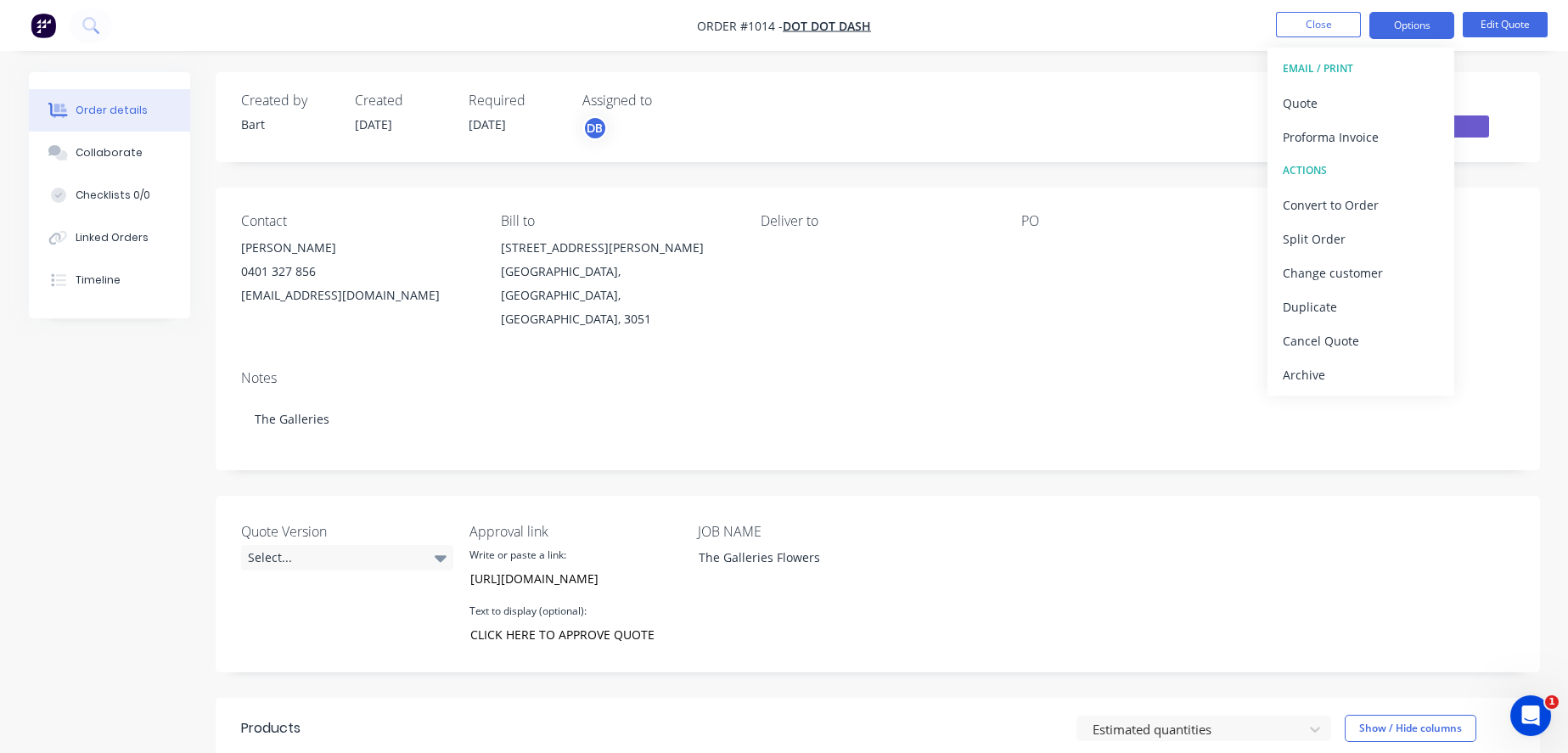
click at [39, 23] on img "button" at bounding box center [43, 25] width 25 height 25
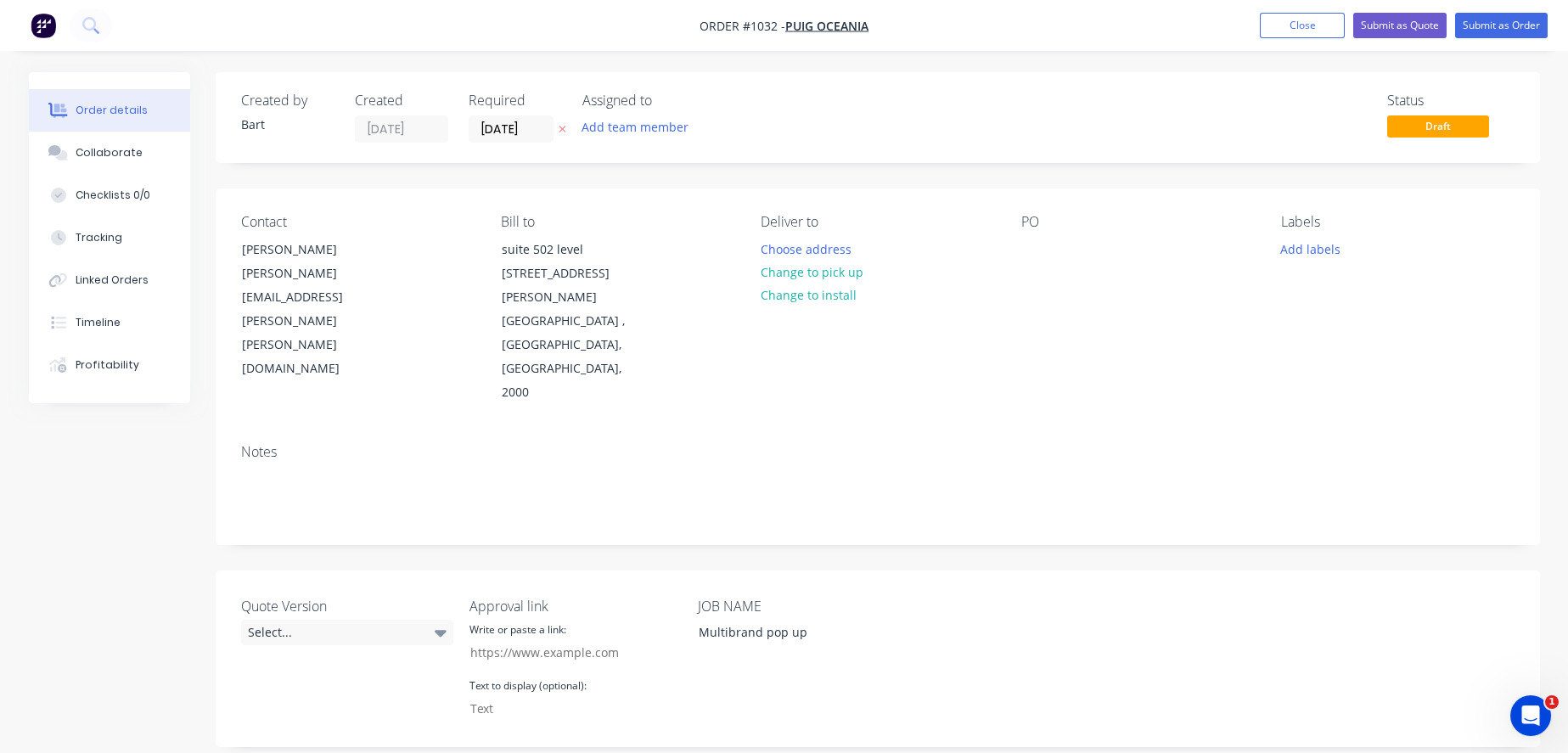
click at [61, 22] on button "button" at bounding box center [43, 25] width 36 height 27
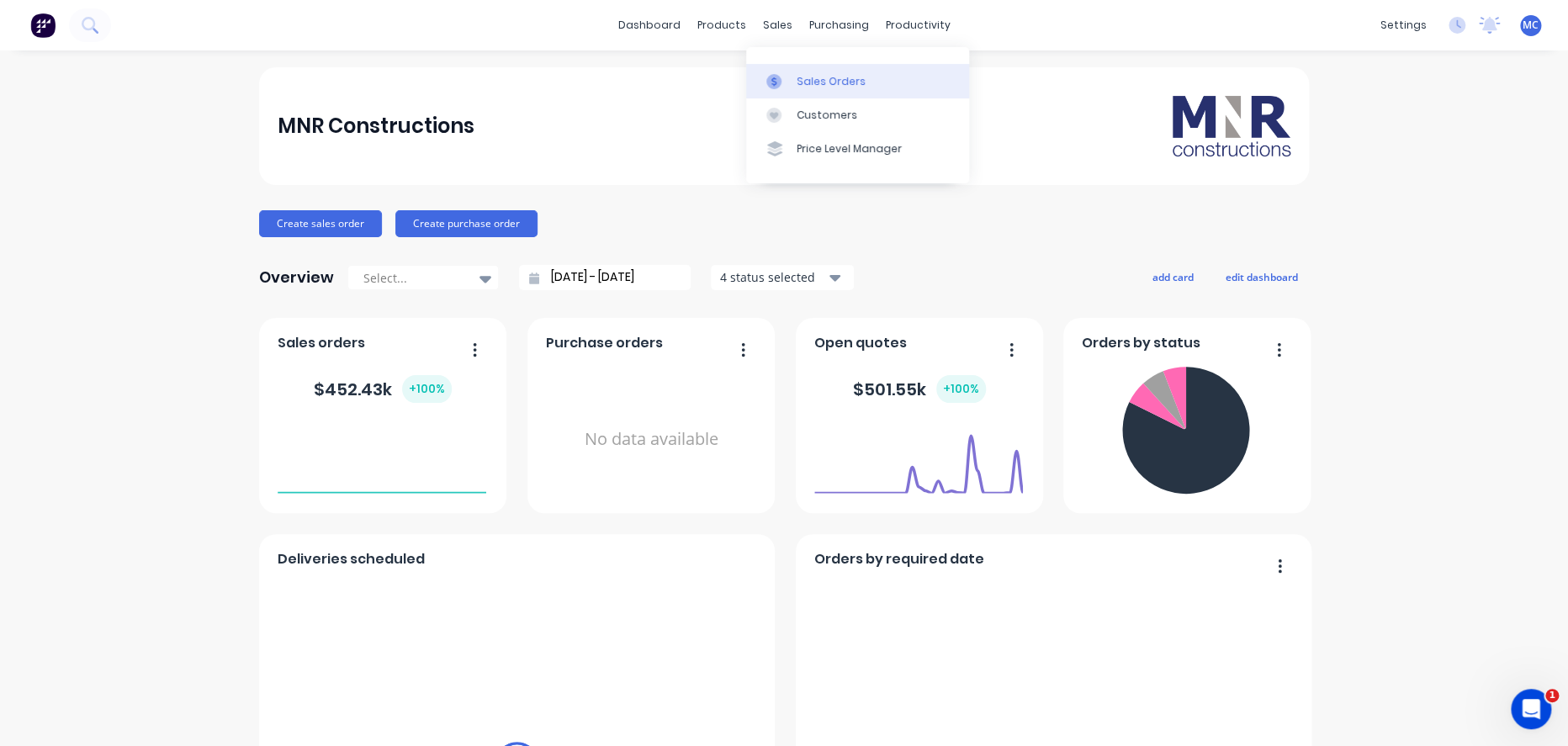
click at [820, 79] on div "Sales Orders" at bounding box center [831, 81] width 69 height 15
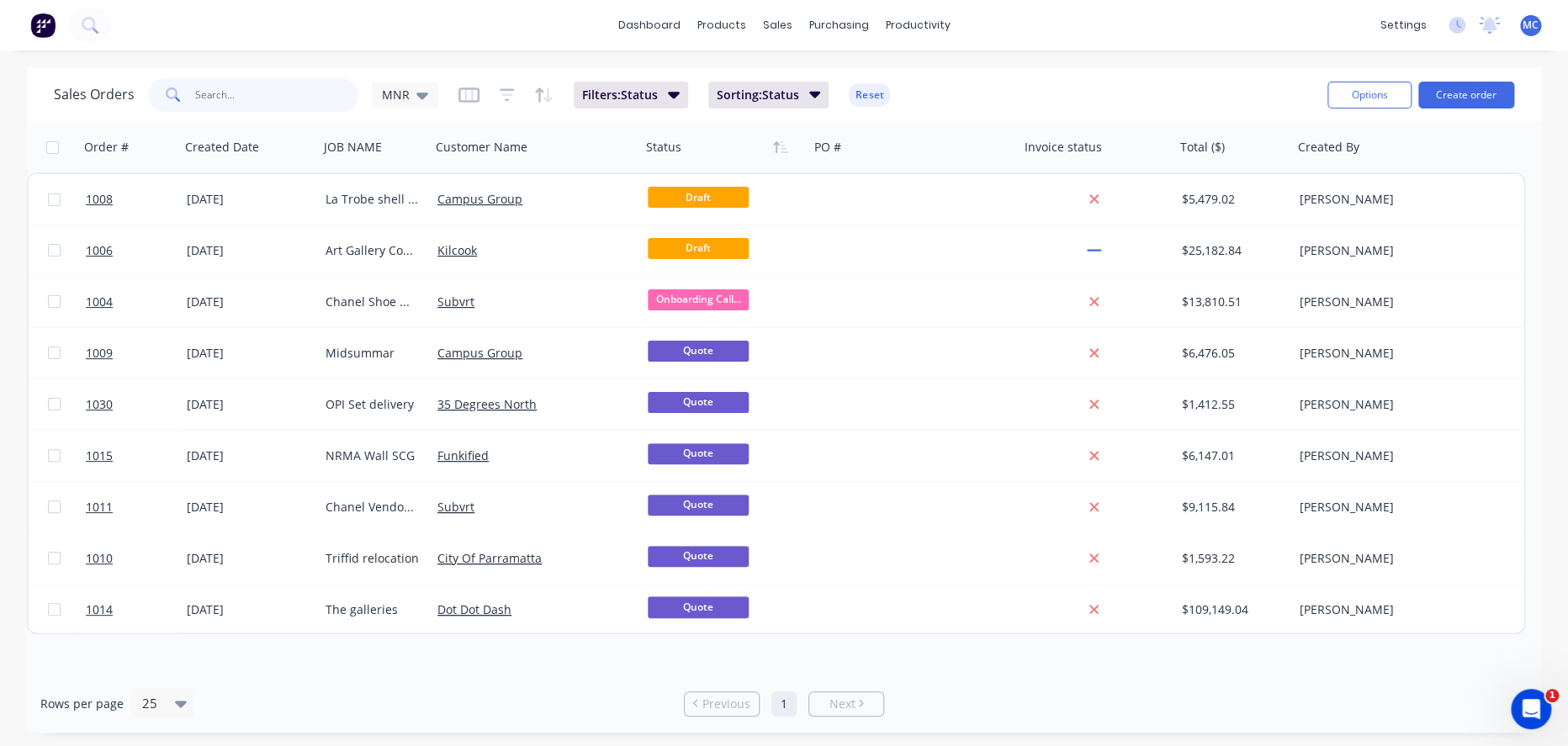
click at [271, 99] on input "text" at bounding box center [277, 95] width 164 height 34
paste input "The Galleries Flowers"
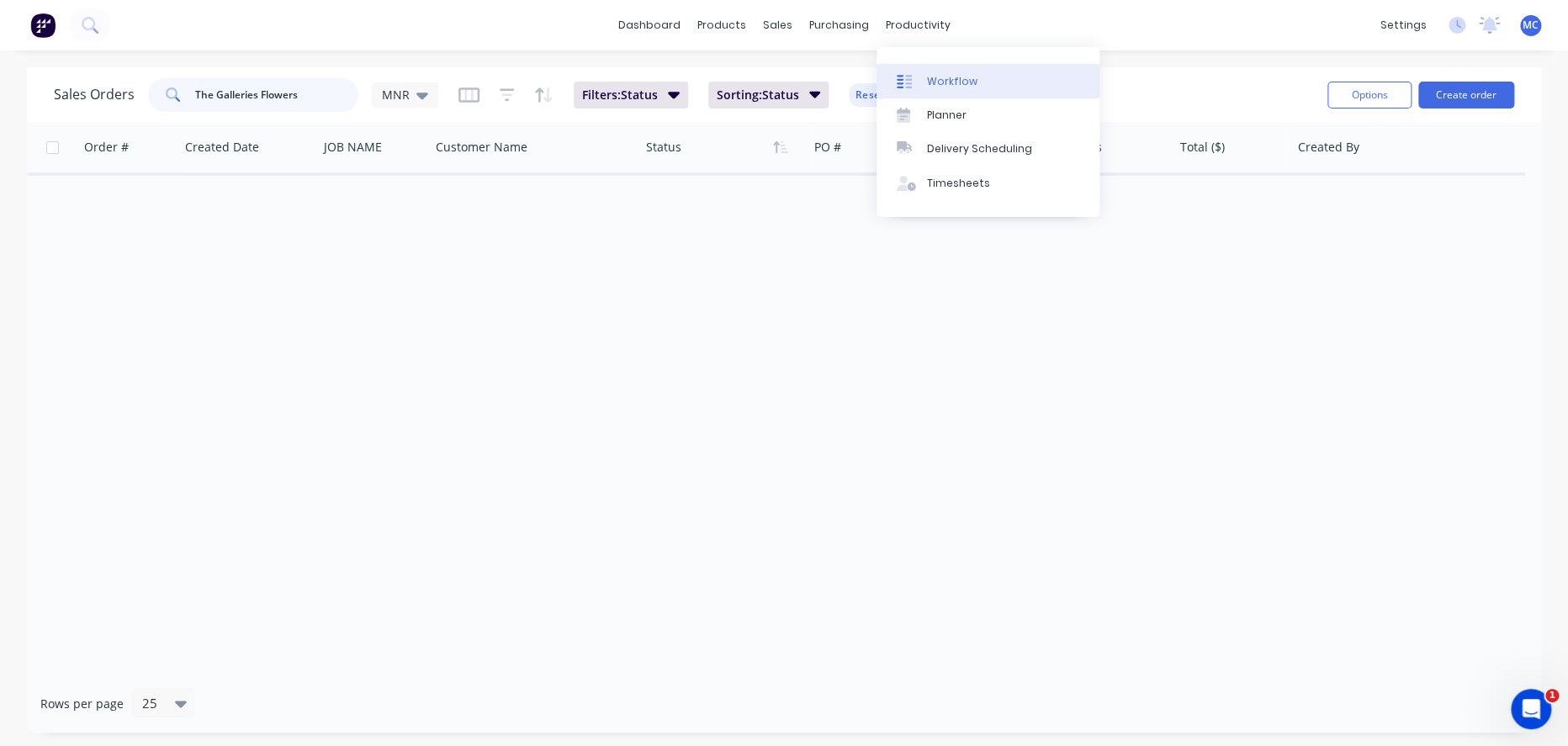
type input "The Galleries Flowers"
click at [949, 89] on div "Workflow" at bounding box center [952, 81] width 51 height 15
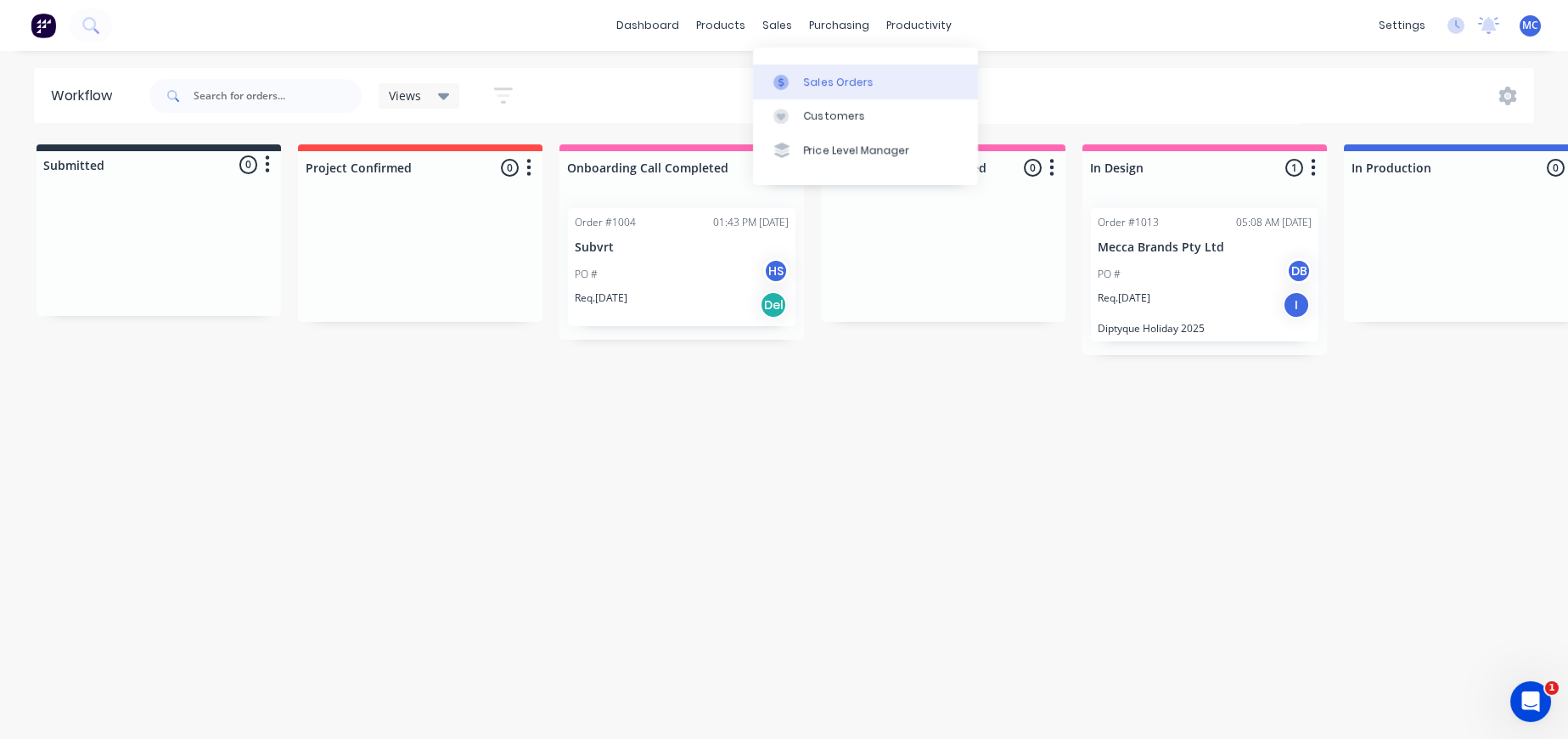
click at [819, 96] on link "Sales Orders" at bounding box center [865, 82] width 225 height 34
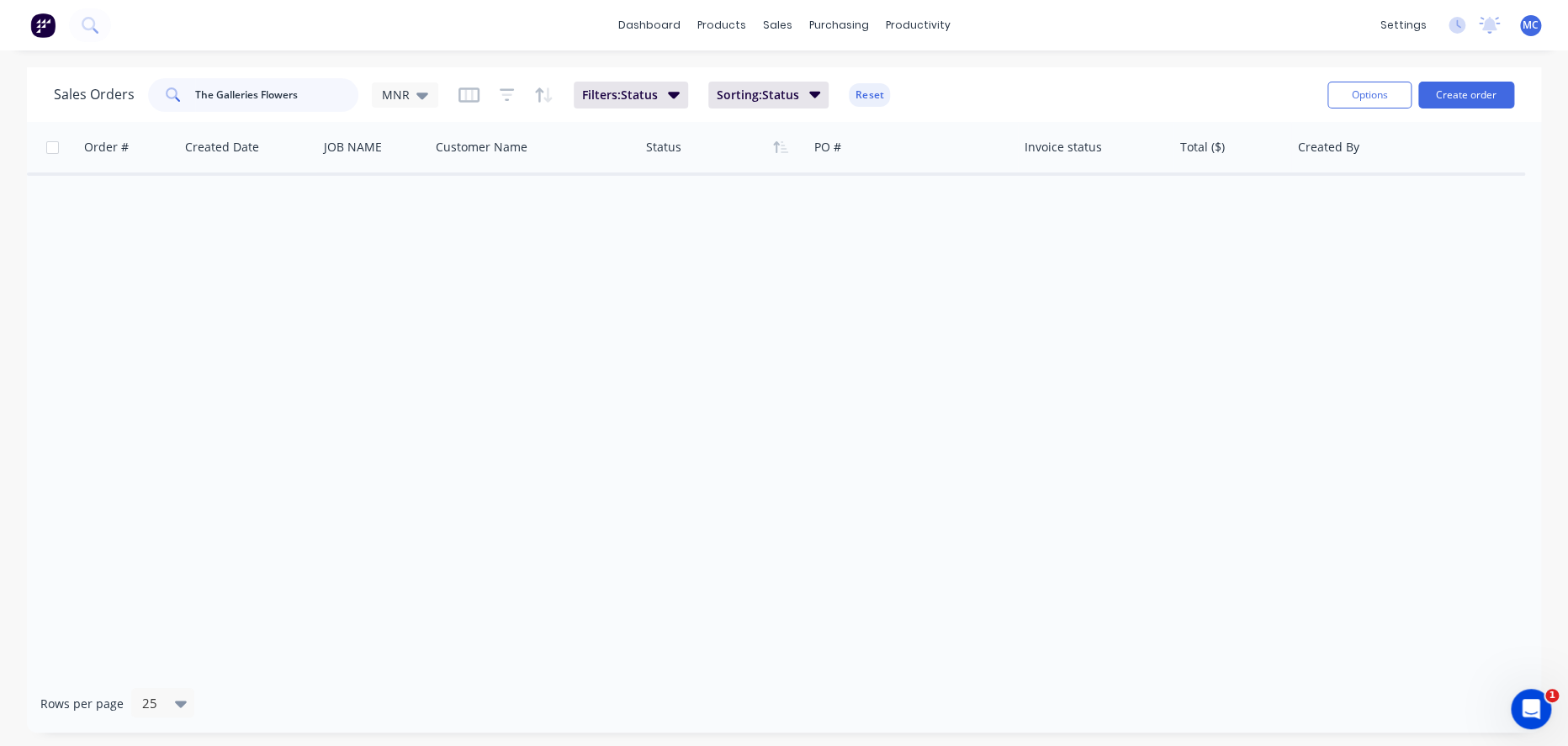
drag, startPoint x: 329, startPoint y: 100, endPoint x: 86, endPoint y: 99, distance: 243.0
click at [86, 99] on div "Sales Orders The Galleries Flowers MNR" at bounding box center [246, 95] width 384 height 34
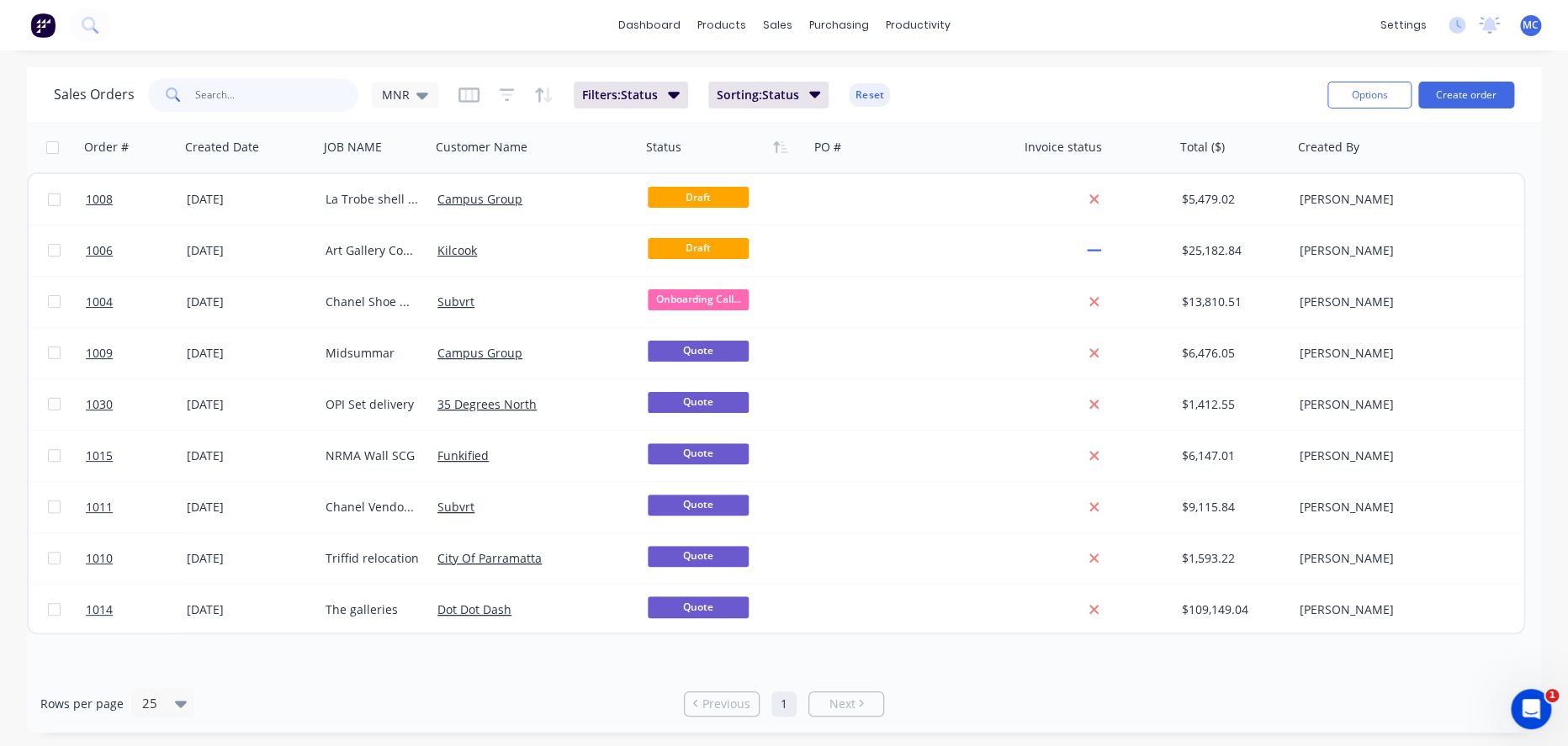
click at [313, 109] on input "text" at bounding box center [277, 95] width 164 height 34
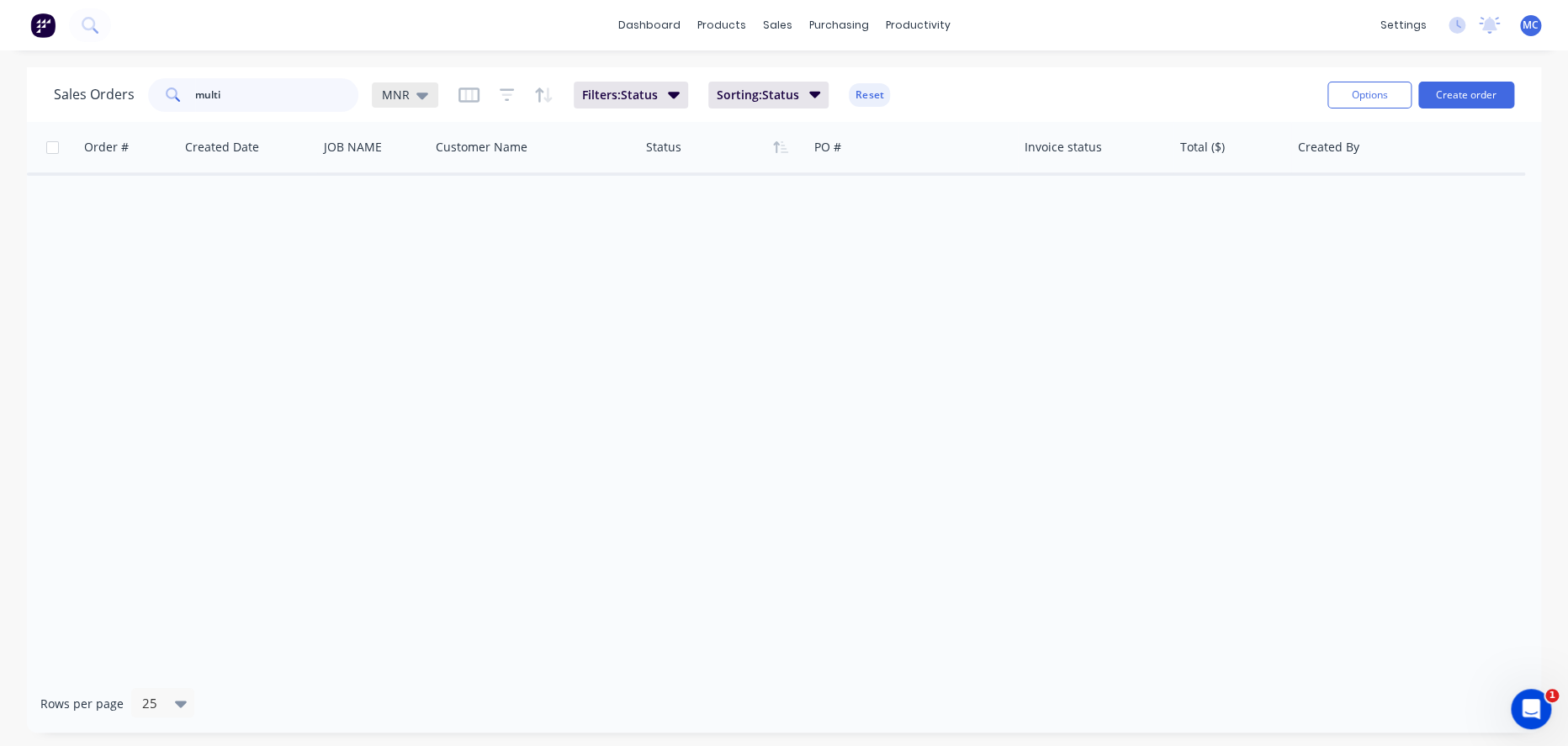
type input "multi"
click at [420, 101] on div "MNR" at bounding box center [404, 95] width 67 height 25
click at [419, 319] on div "Live quotes edit" at bounding box center [493, 305] width 226 height 34
click at [420, 307] on button "Live quotes" at bounding box center [476, 305] width 192 height 20
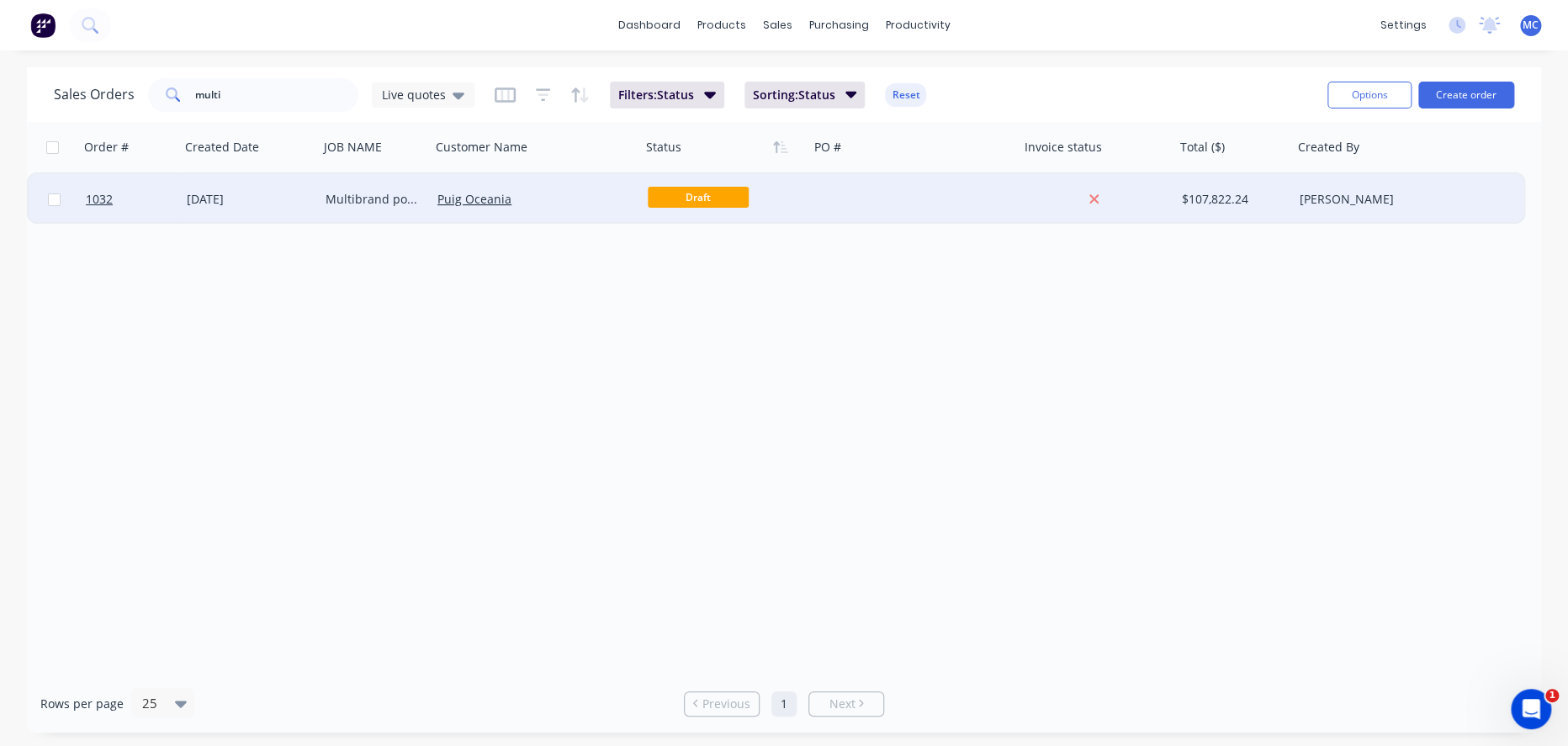
click at [676, 200] on span "Draft" at bounding box center [699, 197] width 101 height 21
click at [579, 199] on div "Puig Oceania" at bounding box center [531, 199] width 187 height 17
